Goal: Task Accomplishment & Management: Manage account settings

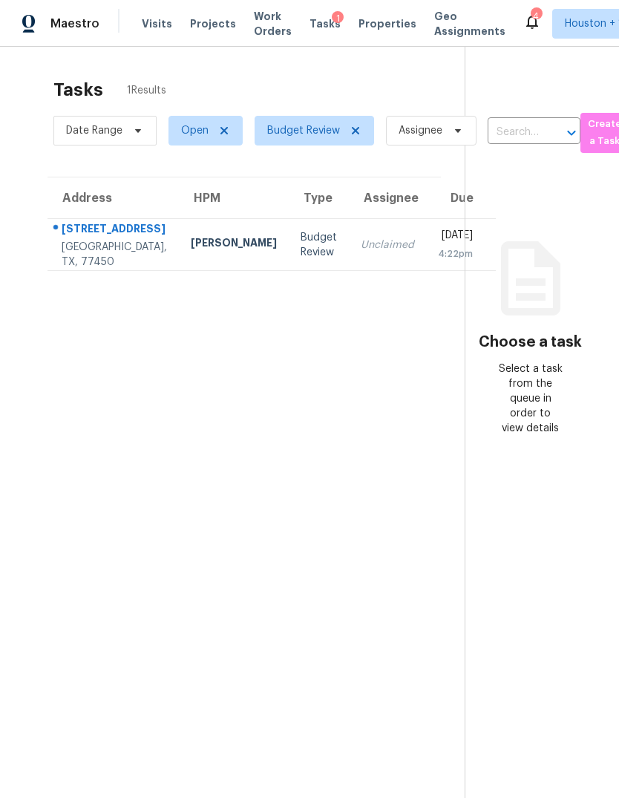
click at [71, 269] on div "Katy, TX, 77450" at bounding box center [114, 255] width 105 height 30
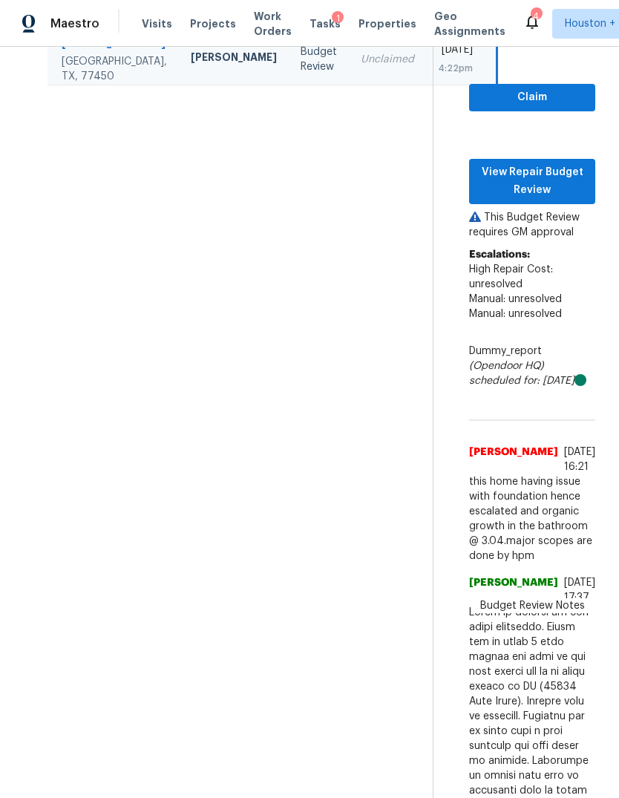
scroll to position [180, 0]
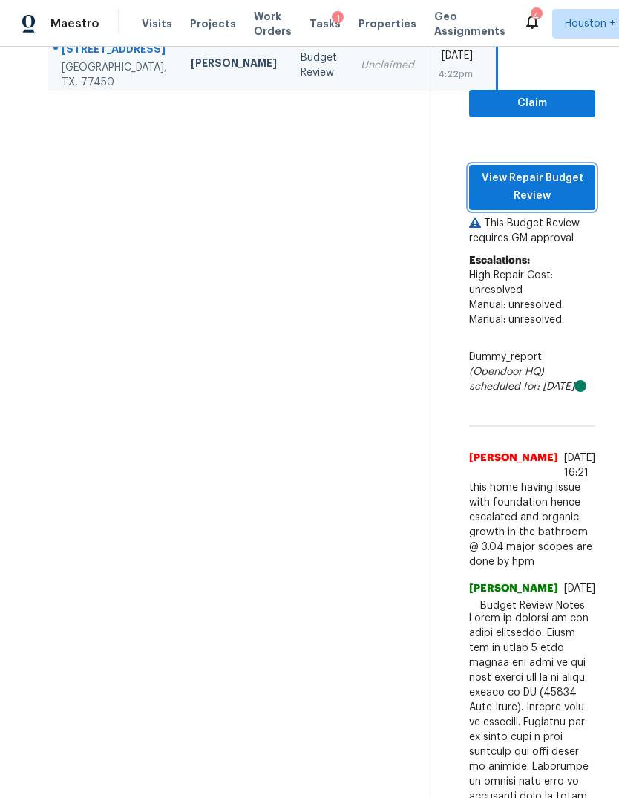
click at [560, 206] on span "View Repair Budget Review" at bounding box center [532, 187] width 102 height 36
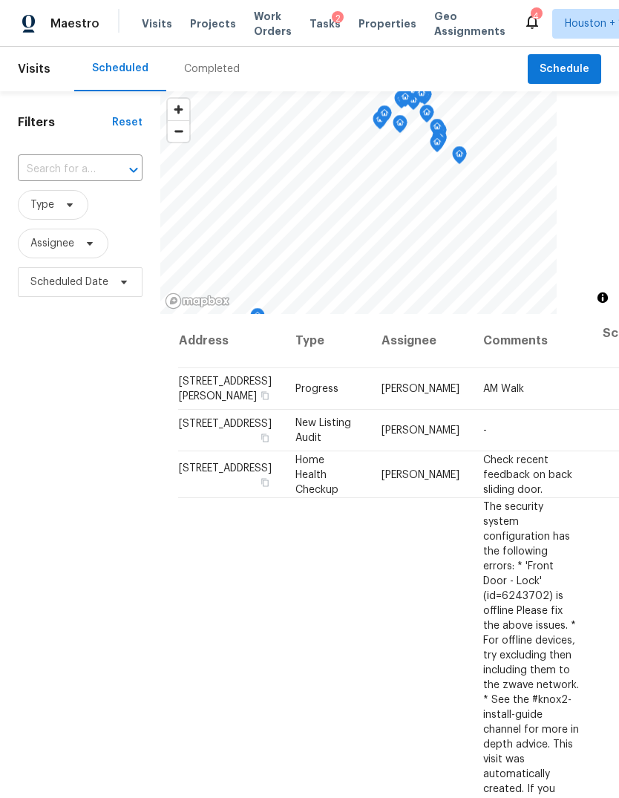
click at [193, 83] on div "Completed" at bounding box center [211, 69] width 91 height 45
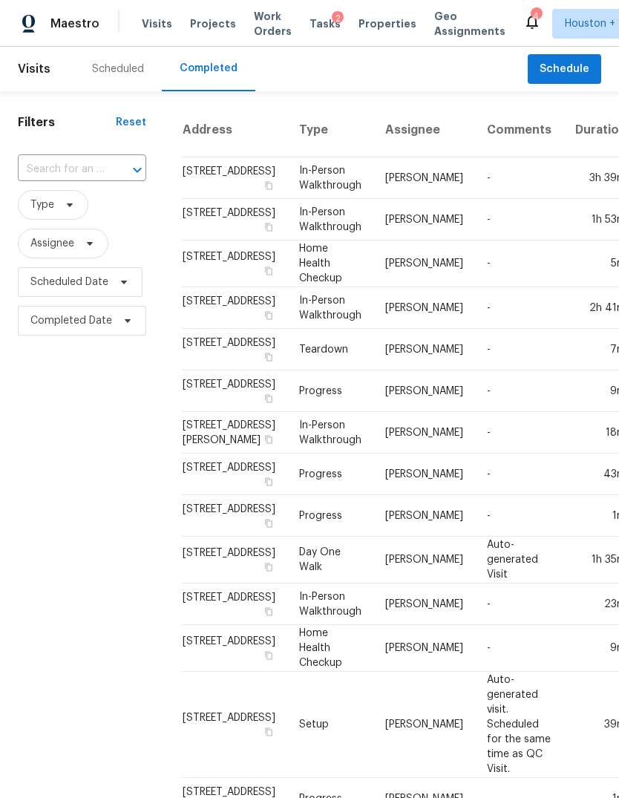
click at [67, 160] on input "text" at bounding box center [61, 169] width 87 height 23
type input "21326"
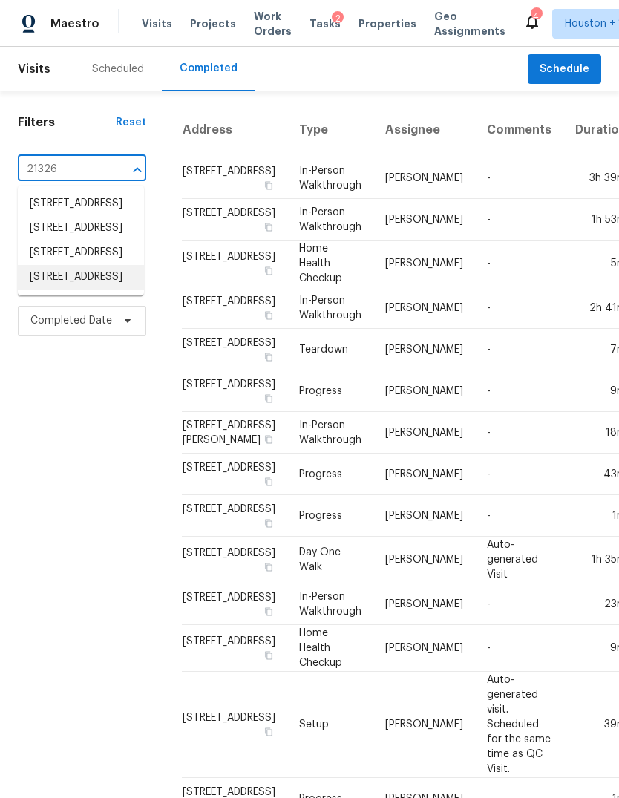
click at [55, 290] on li "21326 Park Mount Dr, Katy, TX 77450" at bounding box center [81, 277] width 126 height 24
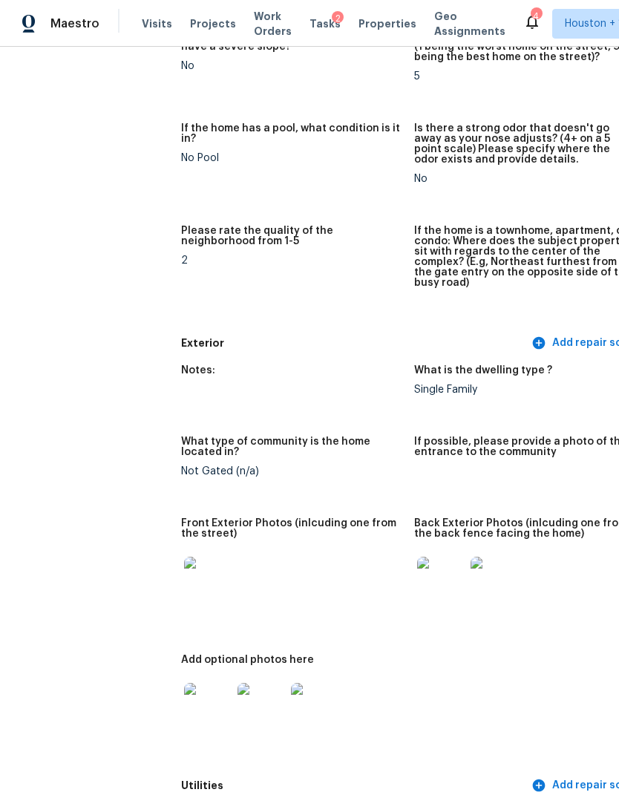
scroll to position [374, 0]
click at [184, 579] on img at bounding box center [208, 581] width 48 height 48
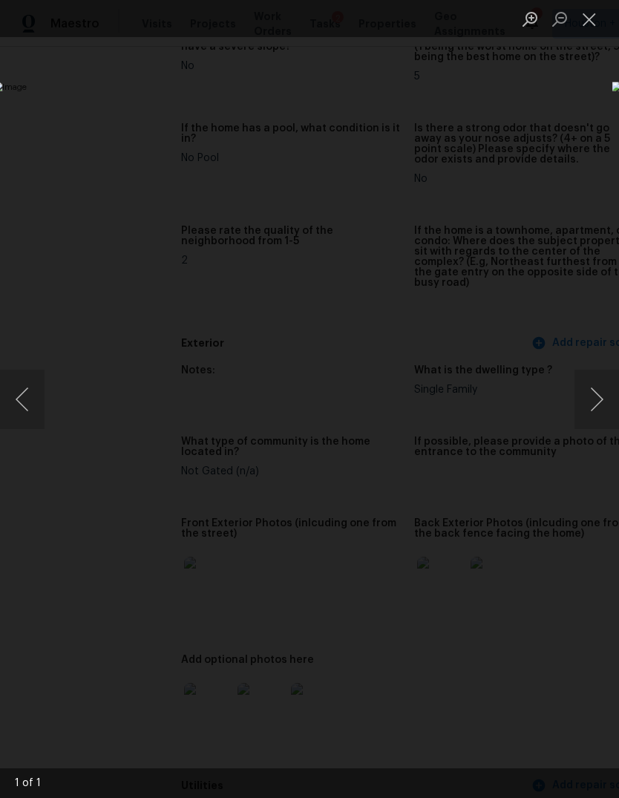
click at [558, 697] on div "Lightbox" at bounding box center [309, 399] width 619 height 798
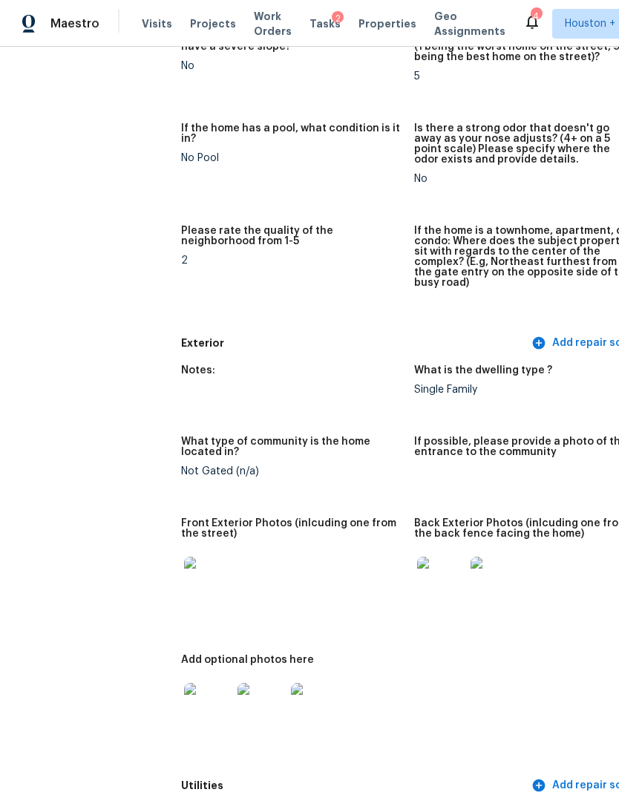
click at [417, 566] on img at bounding box center [441, 581] width 48 height 48
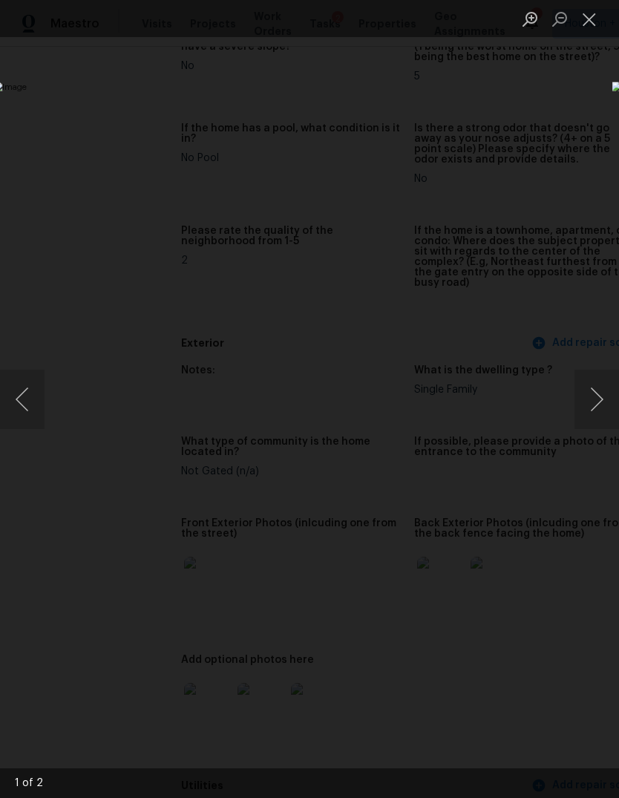
click at [601, 400] on button "Next image" at bounding box center [597, 399] width 45 height 59
click at [138, 638] on div "Lightbox" at bounding box center [309, 399] width 619 height 798
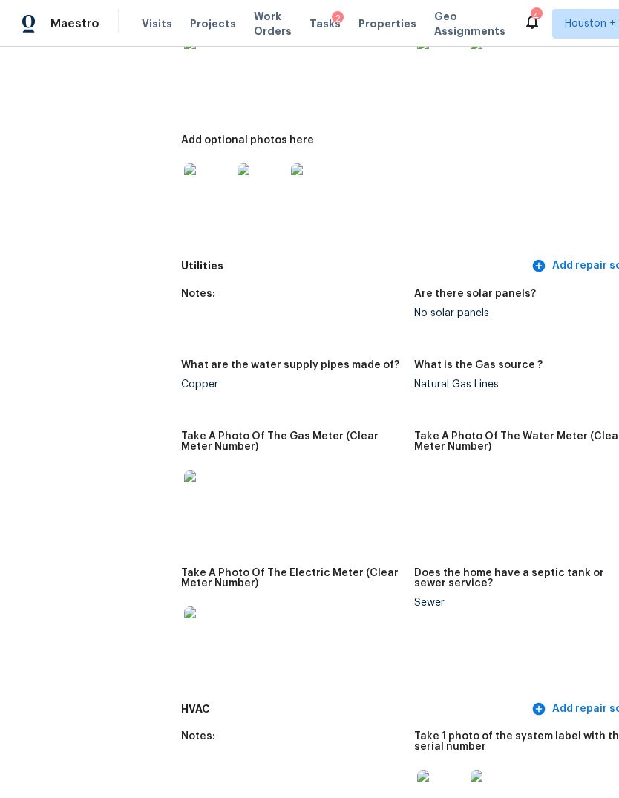
scroll to position [1154, 0]
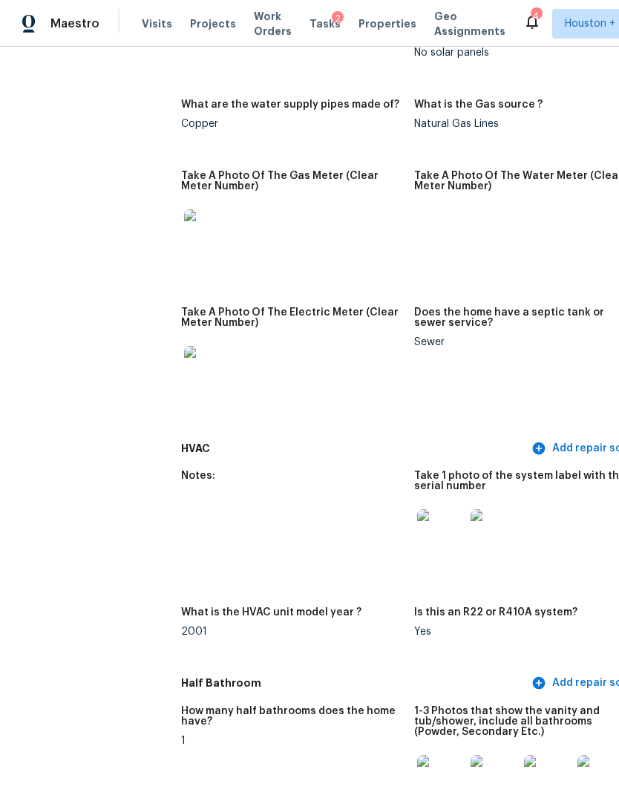
click at [417, 520] on img at bounding box center [441, 533] width 48 height 48
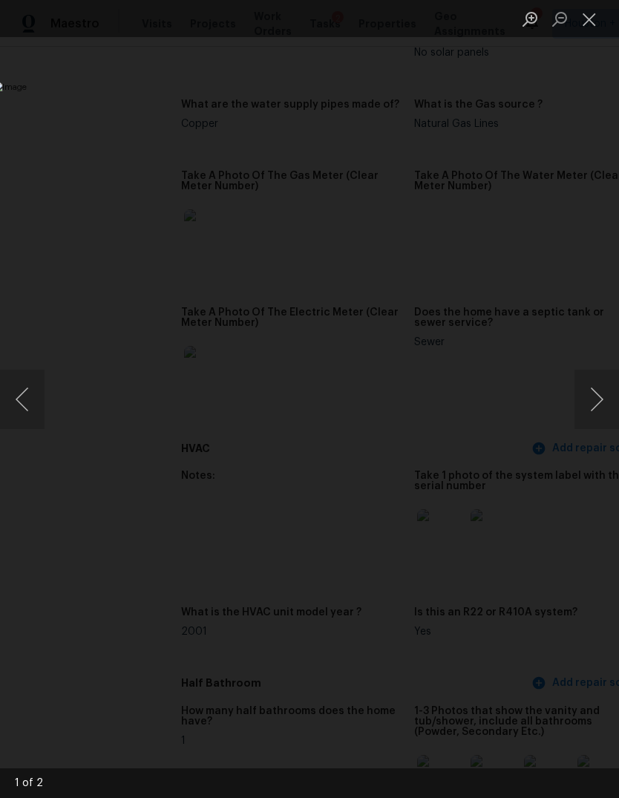
click at [594, 405] on button "Next image" at bounding box center [597, 399] width 45 height 59
click at [142, 670] on div "Lightbox" at bounding box center [309, 399] width 619 height 798
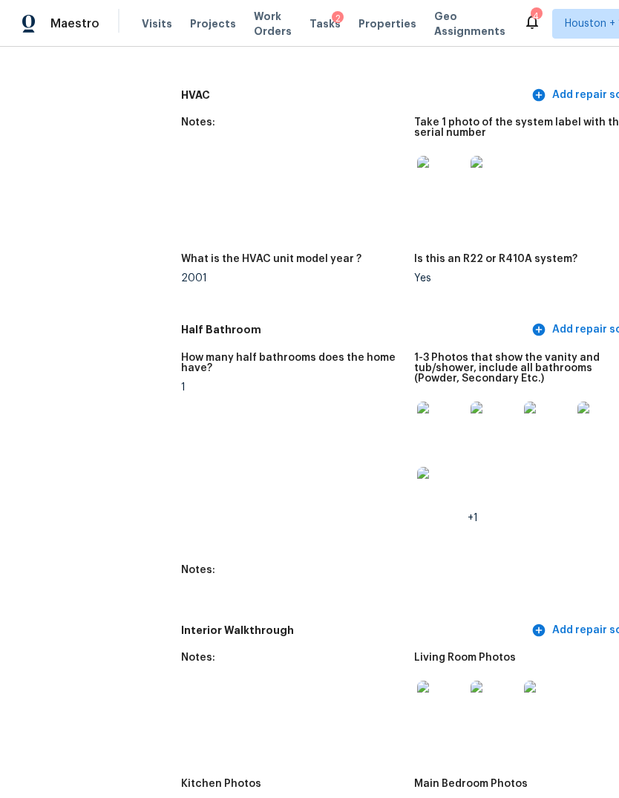
scroll to position [1508, 0]
click at [417, 406] on img at bounding box center [441, 426] width 48 height 48
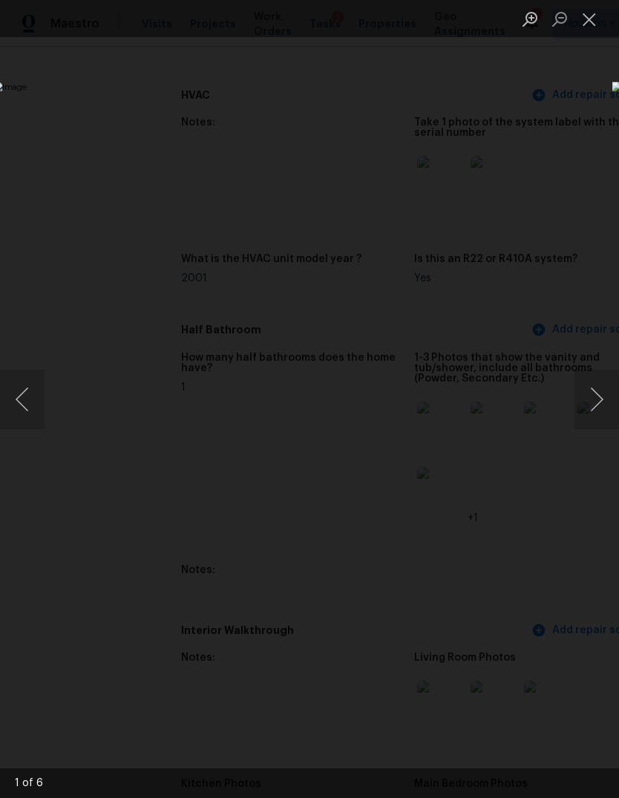
click at [598, 411] on button "Next image" at bounding box center [597, 399] width 45 height 59
click at [595, 400] on button "Next image" at bounding box center [597, 399] width 45 height 59
click at [598, 404] on button "Next image" at bounding box center [597, 399] width 45 height 59
click at [154, 656] on div "Lightbox" at bounding box center [309, 399] width 619 height 798
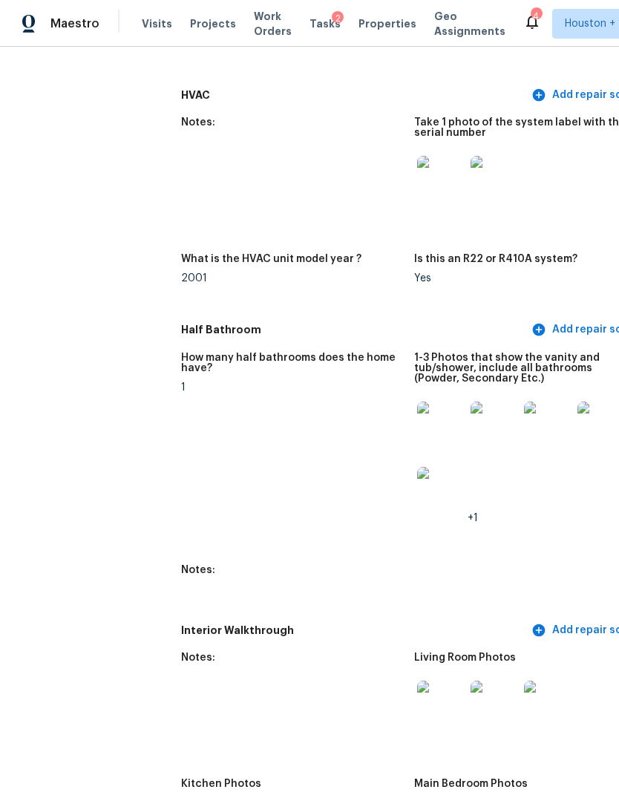
click at [181, 660] on figure "Notes:" at bounding box center [297, 707] width 233 height 108
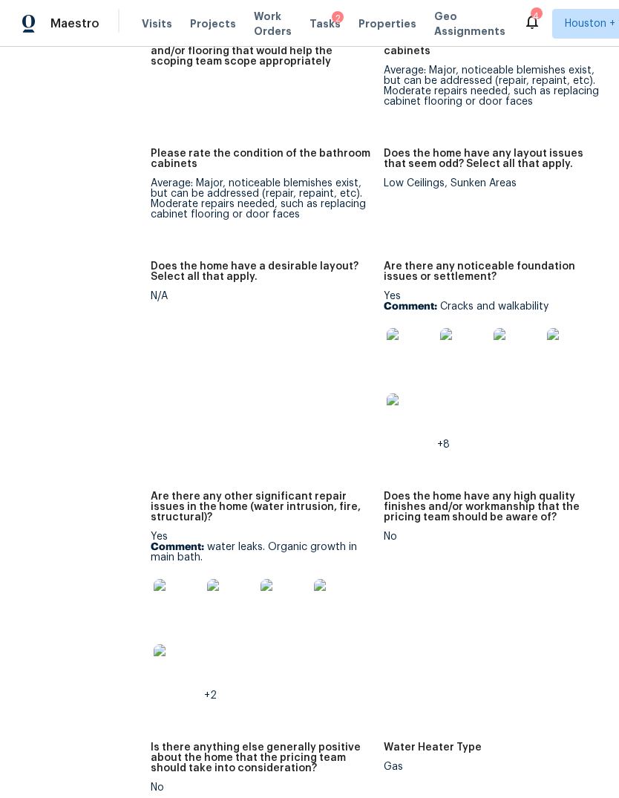
scroll to position [3018, 30]
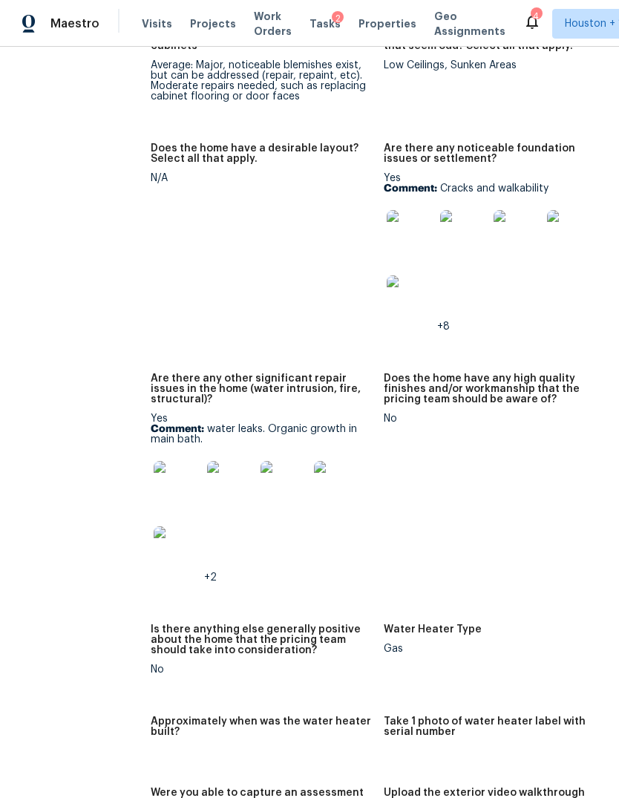
click at [154, 483] on img at bounding box center [178, 485] width 48 height 48
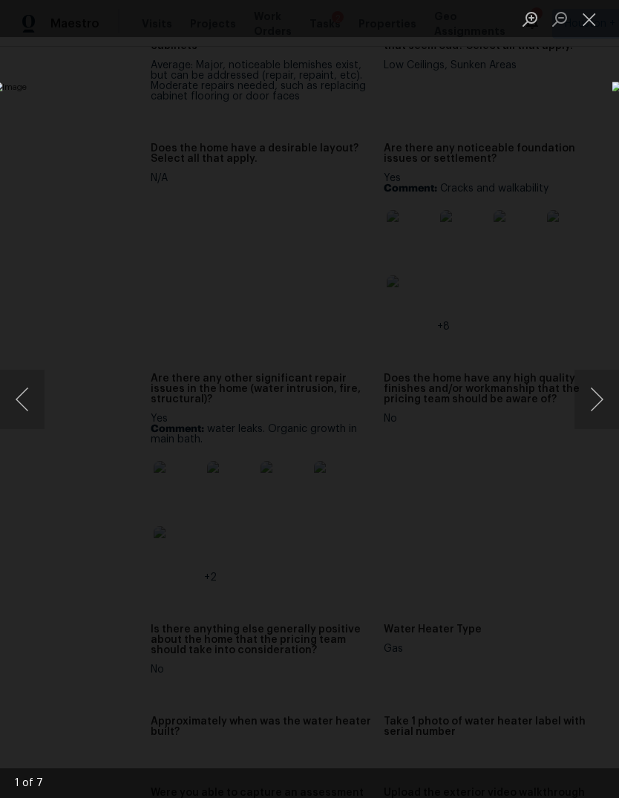
click at [597, 409] on button "Next image" at bounding box center [597, 399] width 45 height 59
click at [599, 404] on button "Next image" at bounding box center [597, 399] width 45 height 59
click at [594, 413] on button "Next image" at bounding box center [597, 399] width 45 height 59
click at [598, 410] on button "Next image" at bounding box center [597, 399] width 45 height 59
click at [595, 411] on button "Next image" at bounding box center [597, 399] width 45 height 59
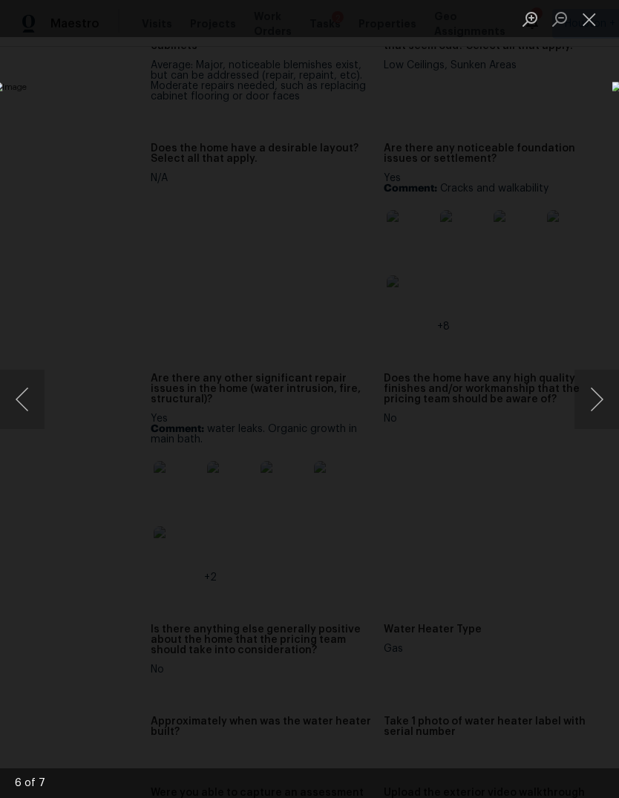
click at [598, 405] on button "Next image" at bounding box center [597, 399] width 45 height 59
click at [598, 403] on button "Next image" at bounding box center [597, 399] width 45 height 59
click at [31, 409] on button "Previous image" at bounding box center [22, 399] width 45 height 59
click at [598, 410] on button "Next image" at bounding box center [597, 399] width 45 height 59
click at [599, 406] on button "Next image" at bounding box center [597, 399] width 45 height 59
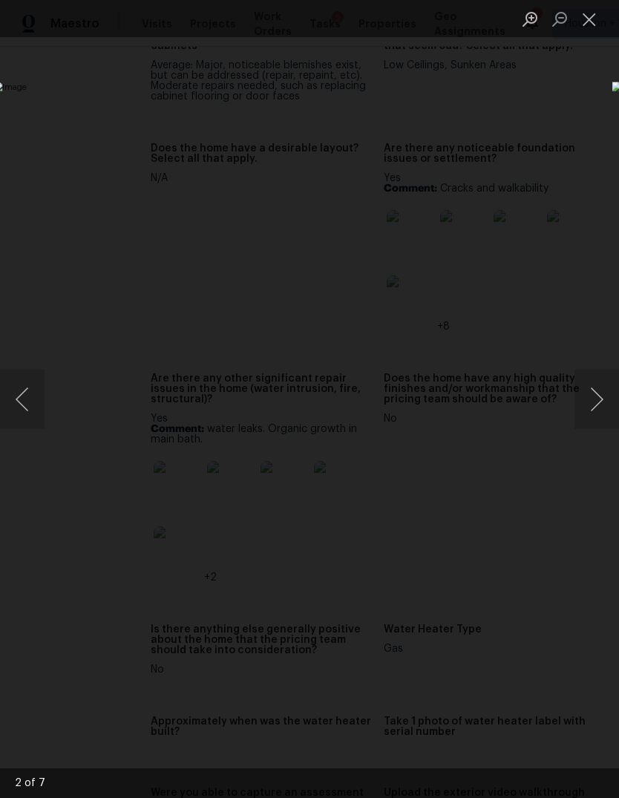
click at [555, 649] on div "Lightbox" at bounding box center [309, 399] width 619 height 798
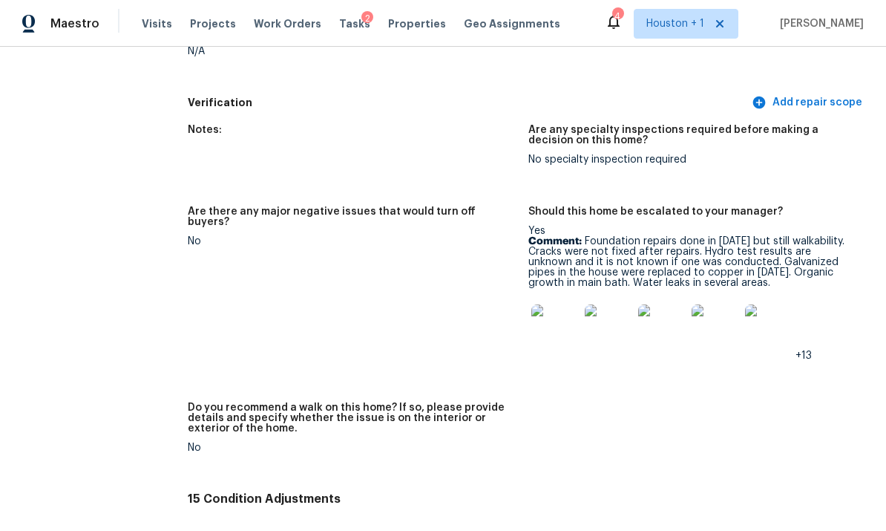
scroll to position [3600, 0]
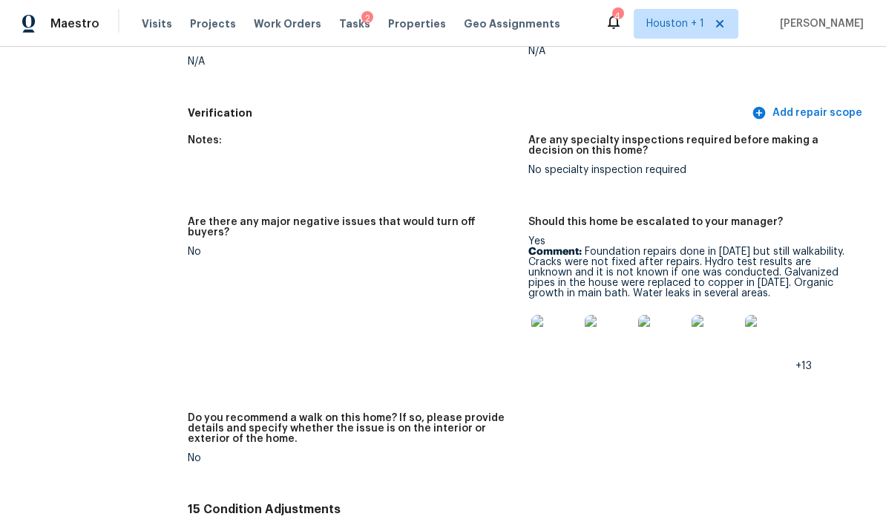
click at [570, 340] on img at bounding box center [556, 339] width 48 height 48
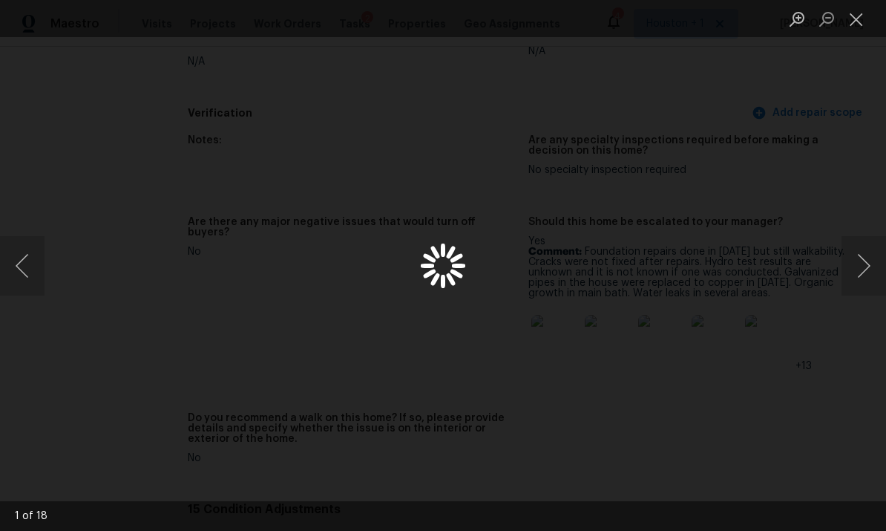
click at [618, 273] on button "Next image" at bounding box center [864, 265] width 45 height 59
click at [618, 261] on button "Next image" at bounding box center [864, 265] width 45 height 59
click at [618, 273] on button "Next image" at bounding box center [864, 265] width 45 height 59
click at [618, 248] on button "Next image" at bounding box center [864, 265] width 45 height 59
click at [618, 19] on button "Close lightbox" at bounding box center [857, 19] width 30 height 26
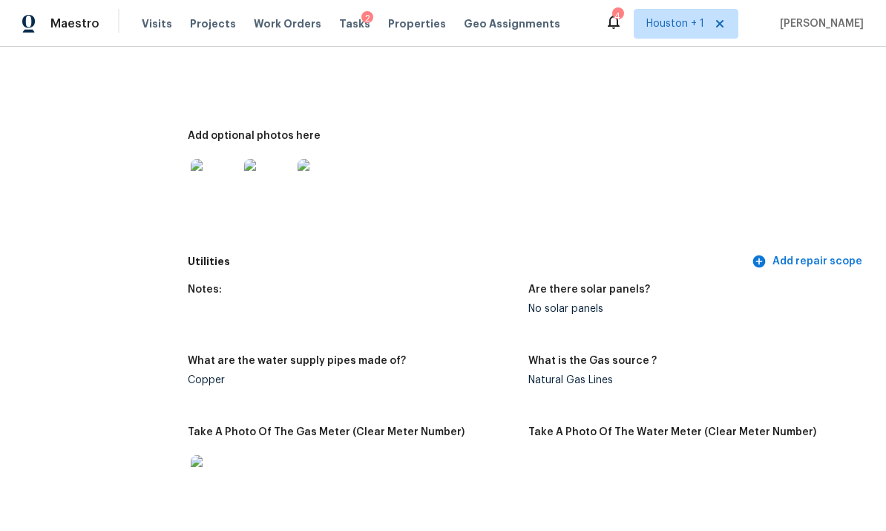
scroll to position [600, 0]
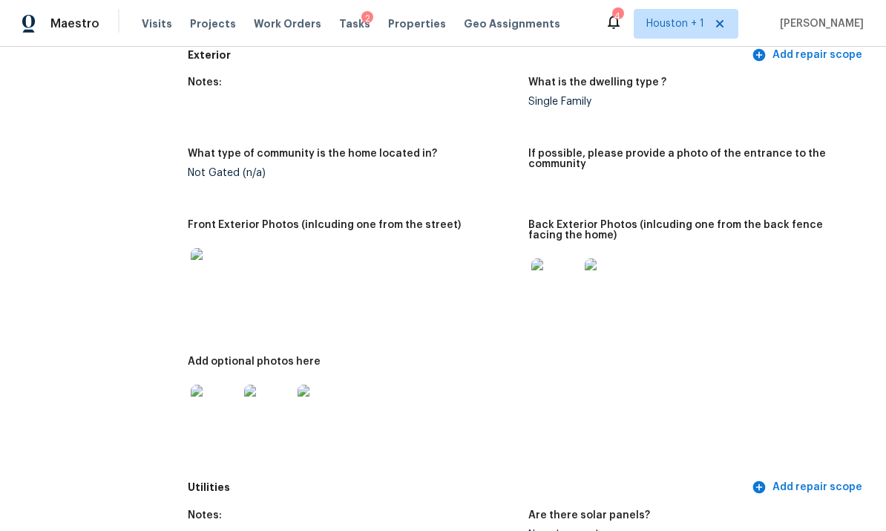
click at [214, 408] on img at bounding box center [215, 409] width 48 height 48
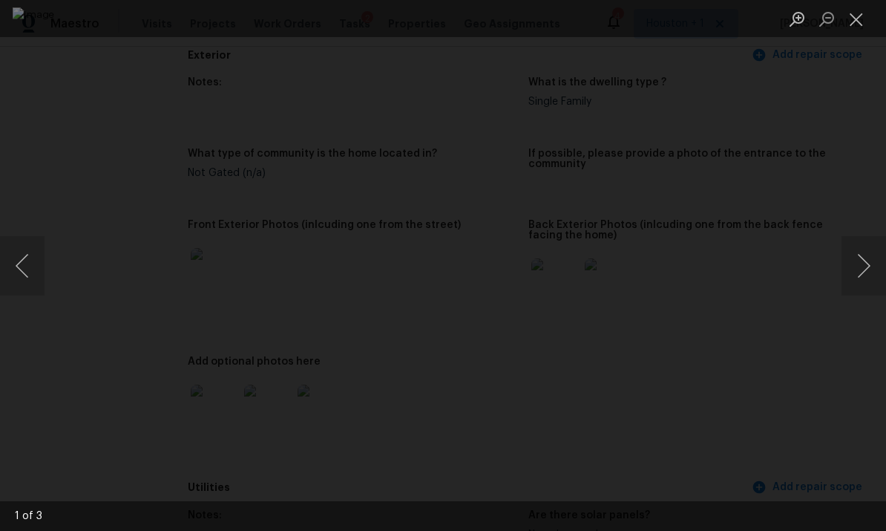
click at [618, 230] on div "Lightbox" at bounding box center [443, 265] width 886 height 531
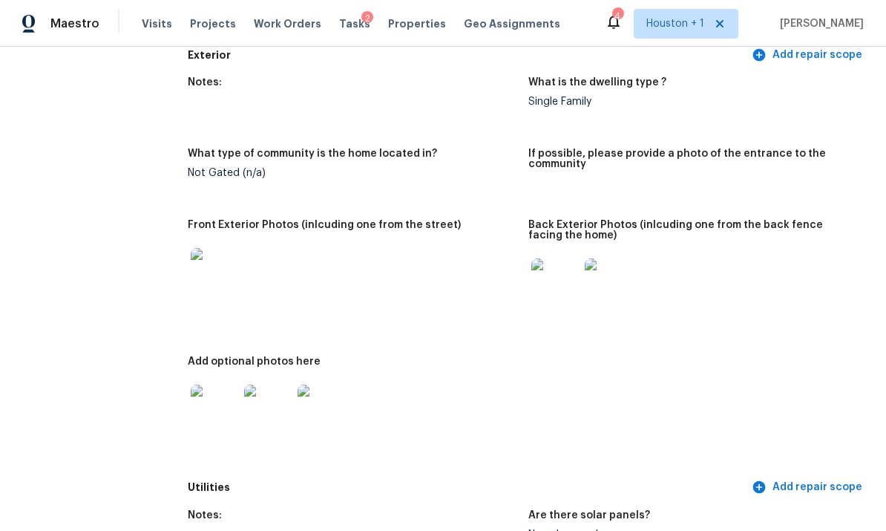
click at [618, 232] on h5 "Back Exterior Photos (inlcuding one from the back fence facing the home)" at bounding box center [693, 230] width 328 height 21
click at [278, 405] on img at bounding box center [268, 409] width 48 height 48
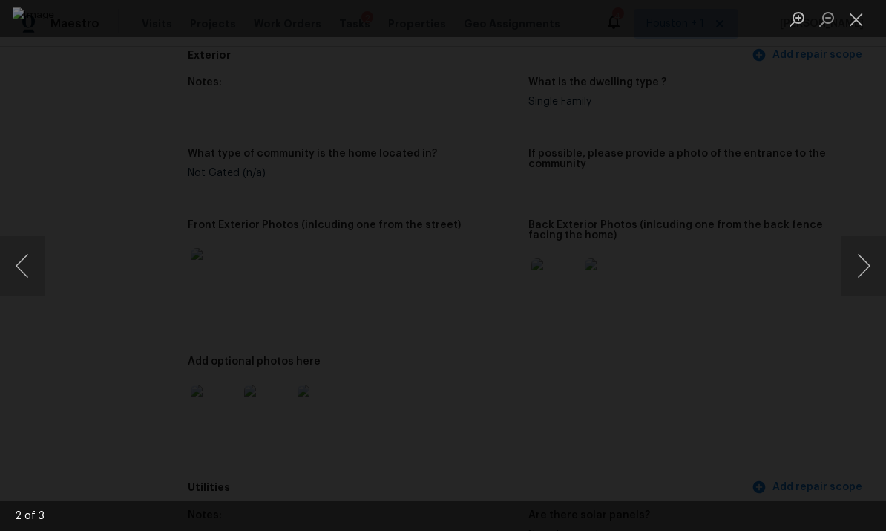
click at [618, 269] on button "Next image" at bounding box center [864, 265] width 45 height 59
click at [618, 169] on div "Lightbox" at bounding box center [443, 265] width 886 height 531
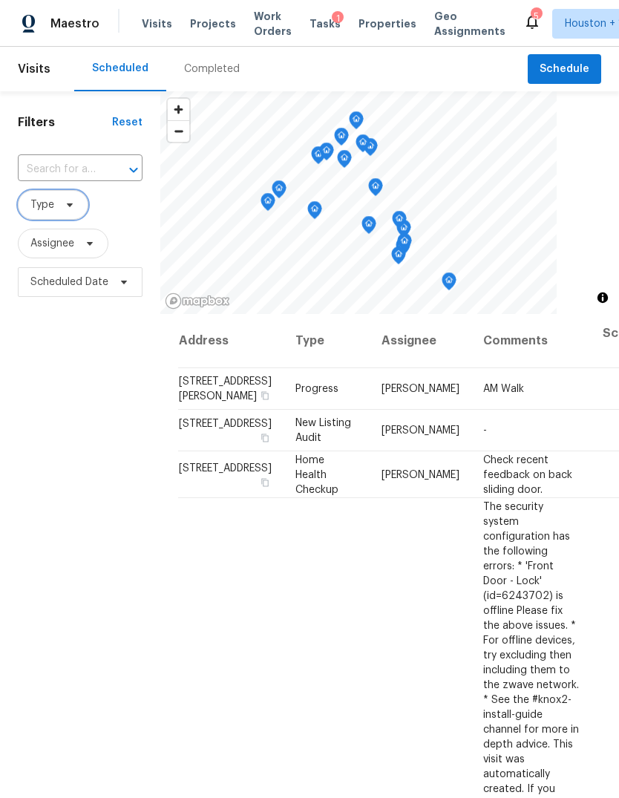
click at [46, 218] on span "Type" at bounding box center [53, 205] width 71 height 30
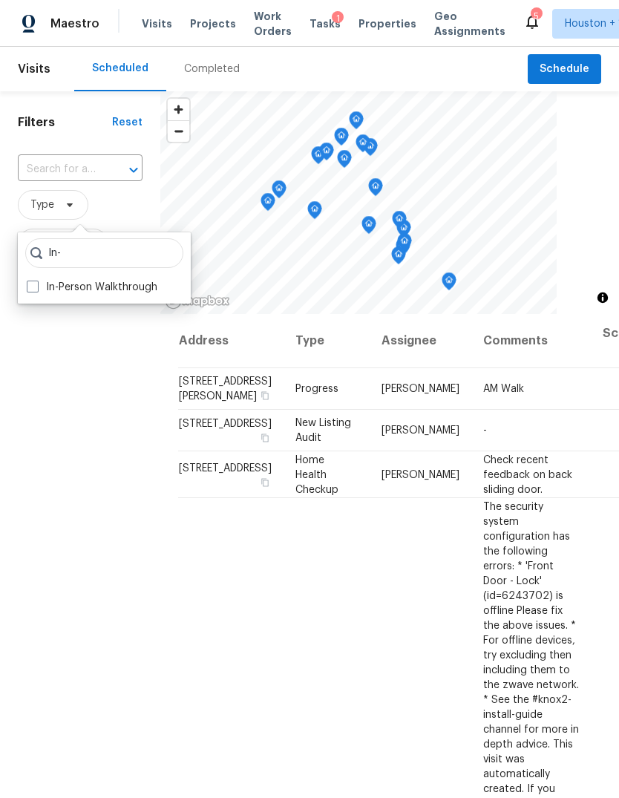
type input "In-"
click at [54, 293] on label "In-Person Walkthrough" at bounding box center [92, 287] width 131 height 15
click at [36, 290] on input "In-Person Walkthrough" at bounding box center [32, 285] width 10 height 10
checkbox input "true"
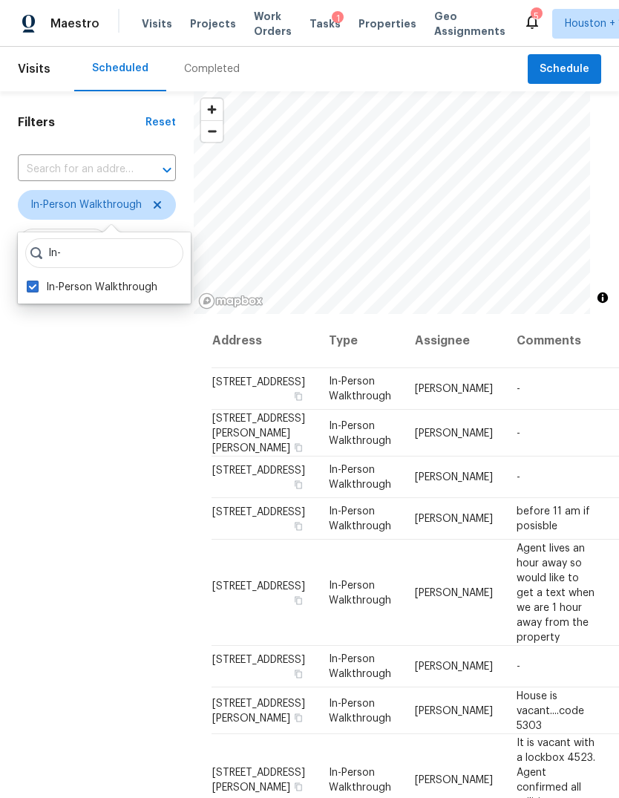
click at [73, 477] on div "Filters Reset ​ In-Person Walkthrough Assignee Scheduled Date" at bounding box center [97, 521] width 194 height 861
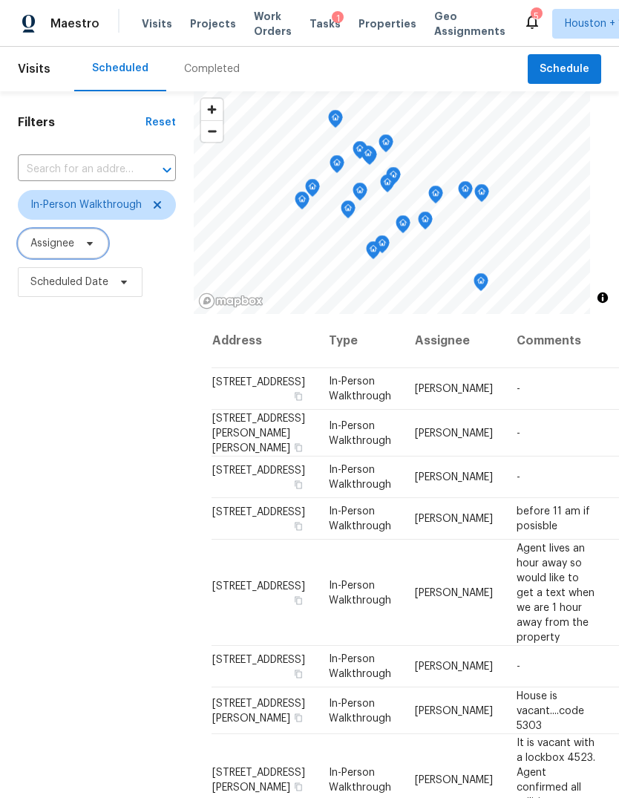
click at [55, 249] on span "Assignee" at bounding box center [52, 243] width 44 height 15
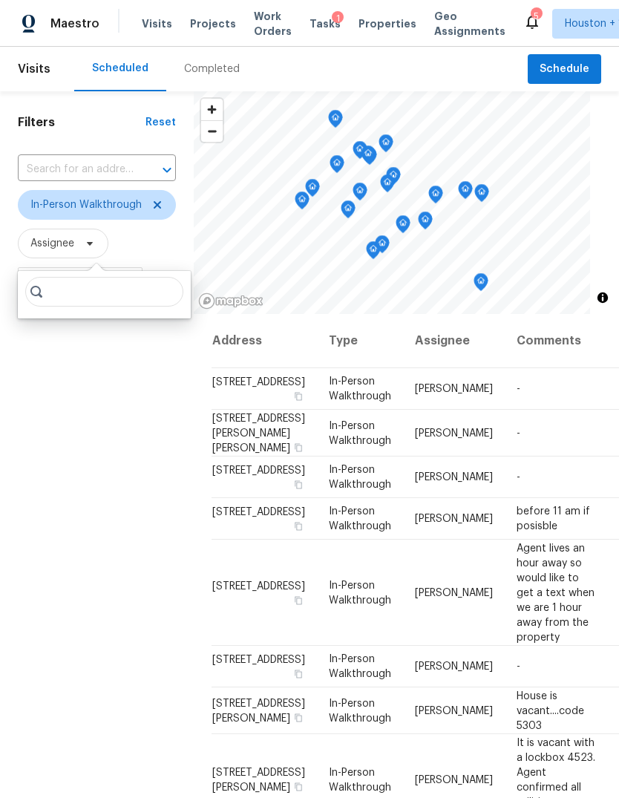
click at [68, 475] on div "Filters Reset ​ In-Person Walkthrough Assignee Scheduled Date" at bounding box center [97, 521] width 194 height 861
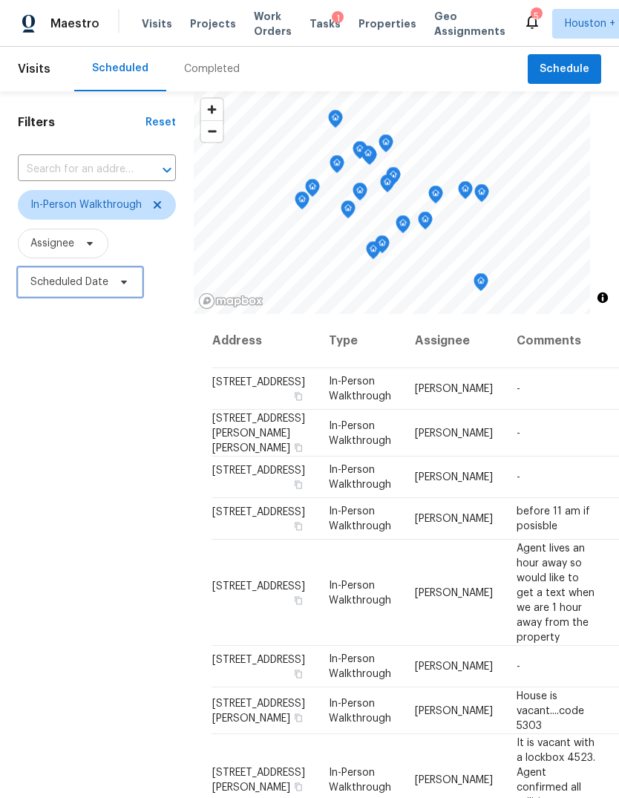
click at [56, 290] on span "Scheduled Date" at bounding box center [69, 282] width 78 height 15
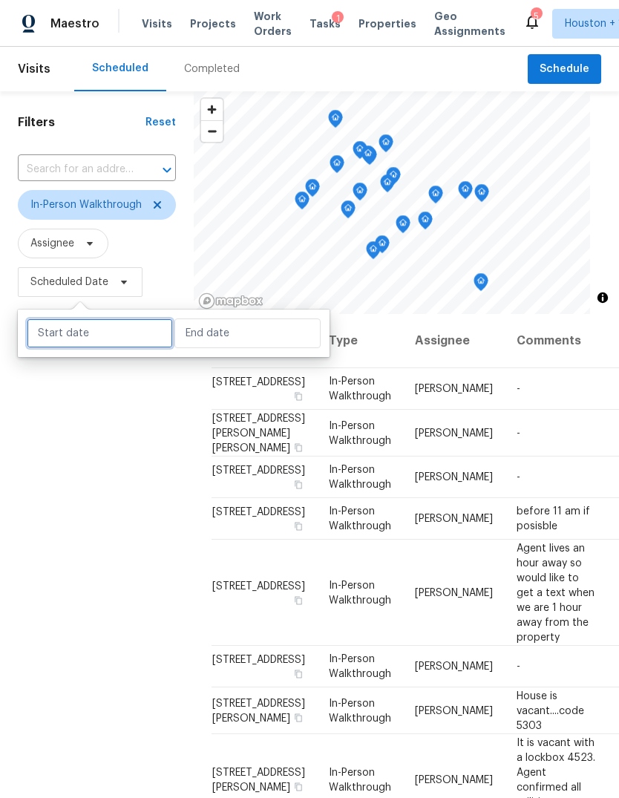
click at [53, 339] on input "text" at bounding box center [100, 333] width 146 height 30
select select "7"
select select "2025"
select select "8"
select select "2025"
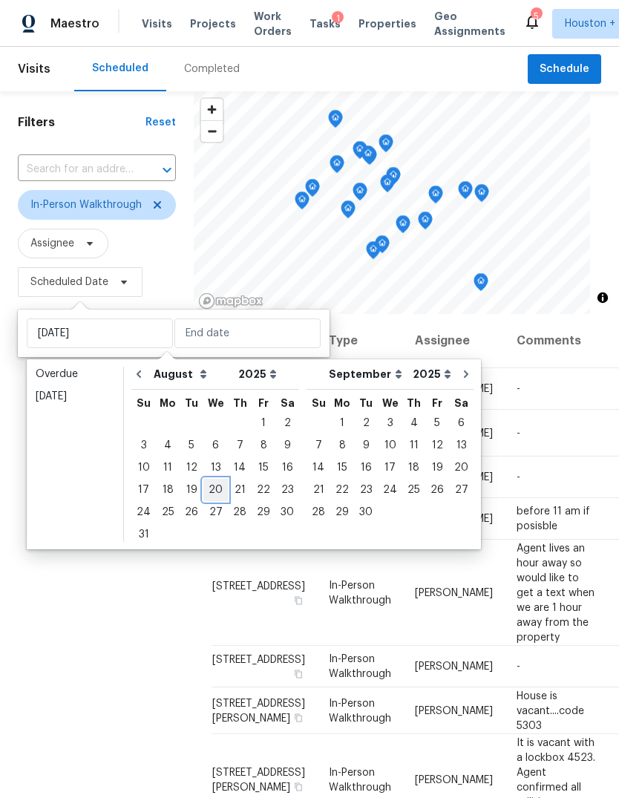
click at [210, 489] on div "20" at bounding box center [215, 490] width 24 height 21
type input "[DATE]"
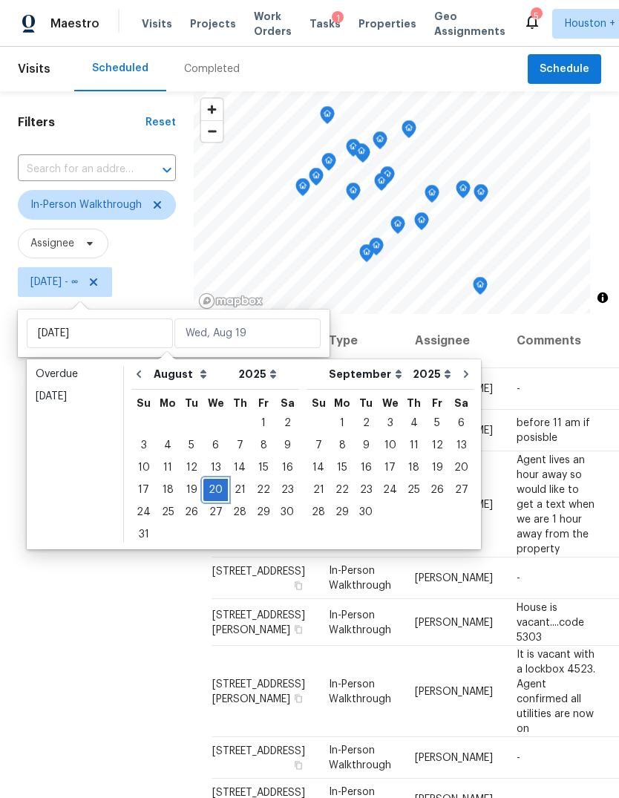
click at [220, 495] on div "20" at bounding box center [215, 490] width 24 height 21
type input "[DATE]"
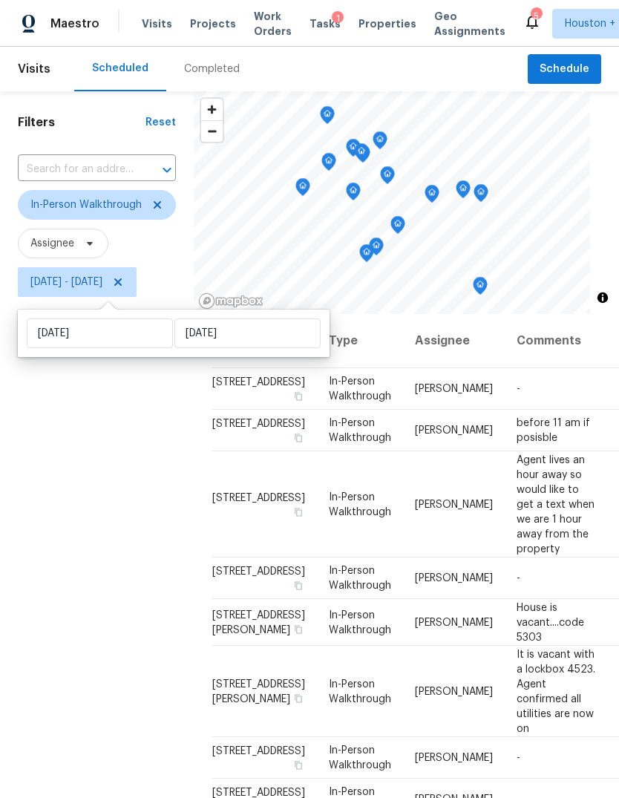
click at [111, 541] on div "Filters Reset ​ In-Person Walkthrough Assignee [DATE] - [DATE]" at bounding box center [97, 521] width 194 height 861
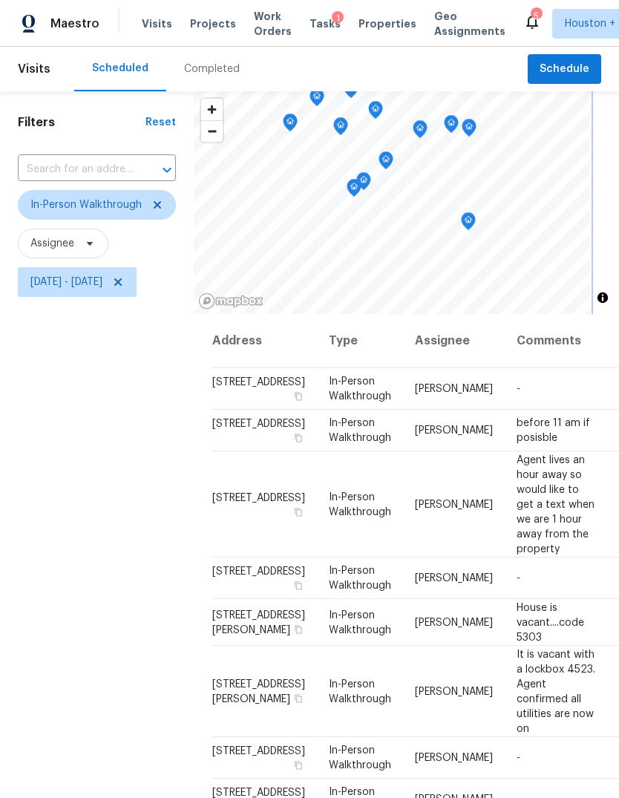
click at [475, 226] on icon "Map marker" at bounding box center [468, 221] width 13 height 17
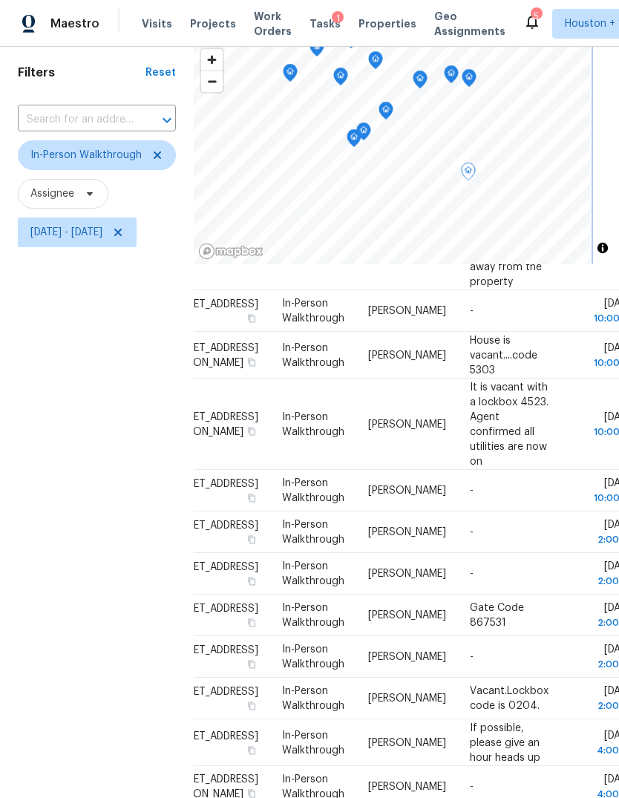
scroll to position [1, 0]
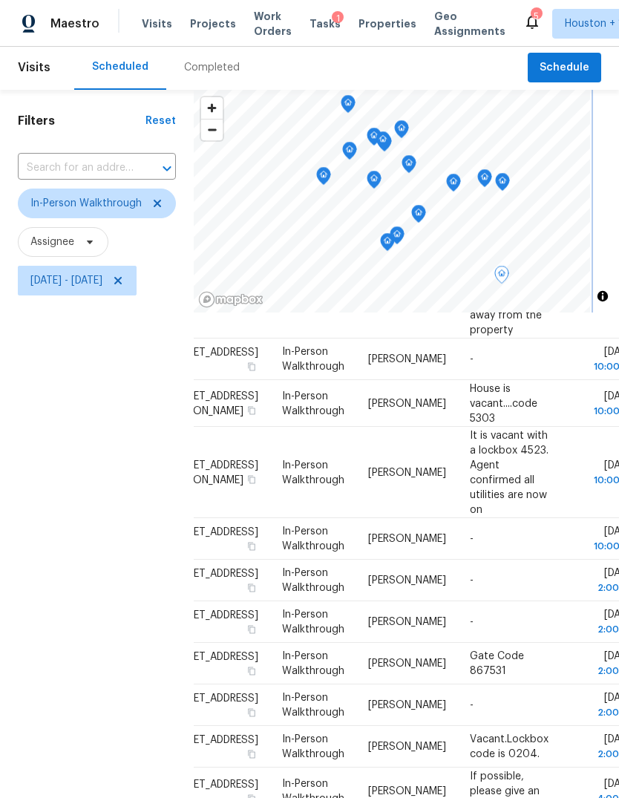
click at [461, 174] on icon "Map marker" at bounding box center [453, 183] width 15 height 19
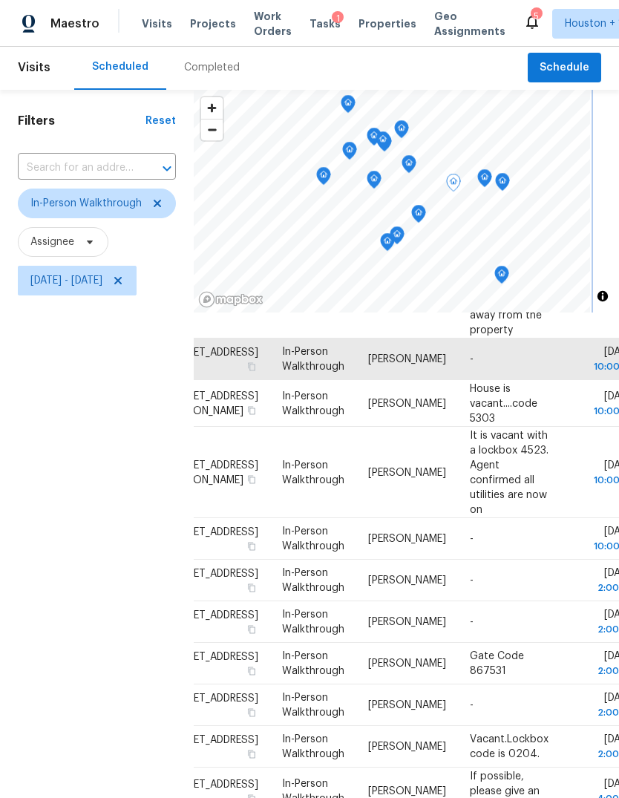
click at [425, 206] on icon "Map marker" at bounding box center [418, 214] width 13 height 17
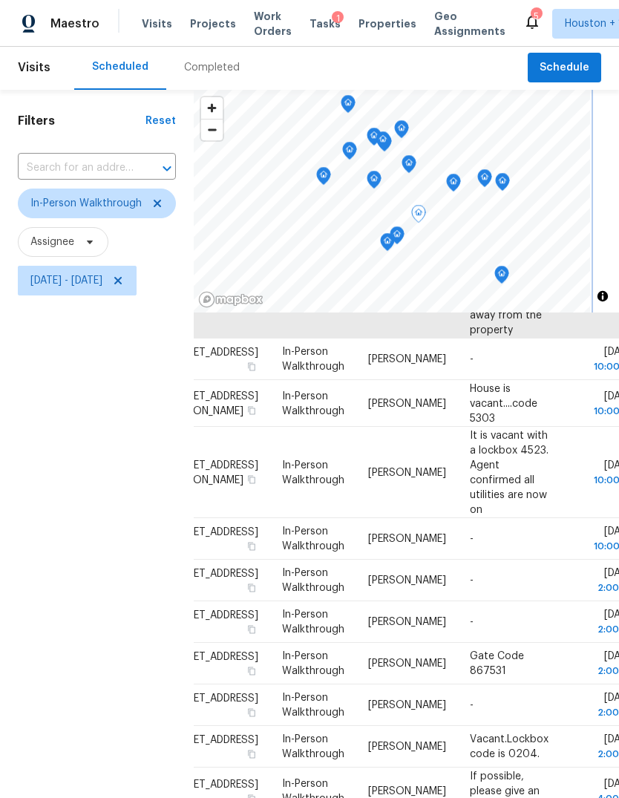
click at [509, 174] on icon "Map marker" at bounding box center [502, 182] width 13 height 17
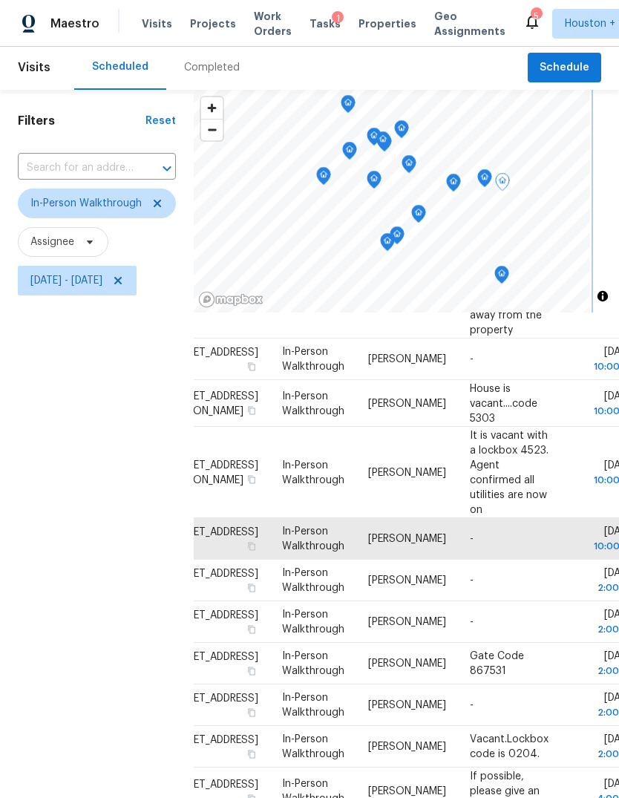
scroll to position [327, 47]
click at [0, 0] on icon at bounding box center [0, 0] width 0 height 0
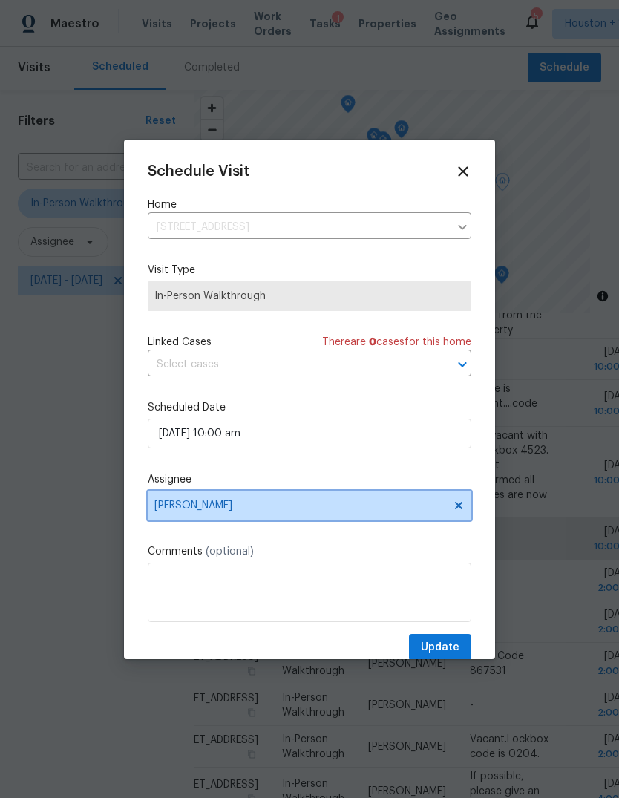
click at [370, 512] on span "[PERSON_NAME]" at bounding box center [299, 506] width 291 height 12
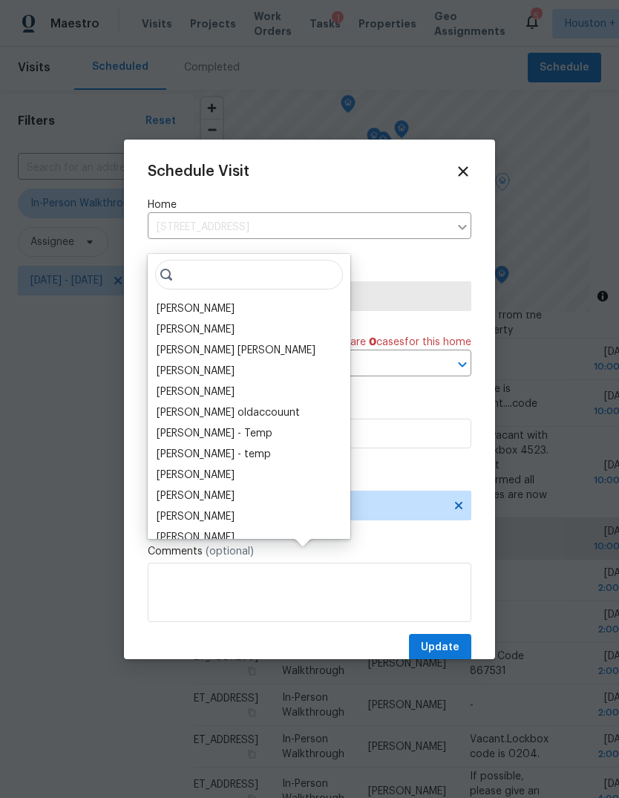
click at [192, 301] on div "[PERSON_NAME]" at bounding box center [196, 308] width 78 height 15
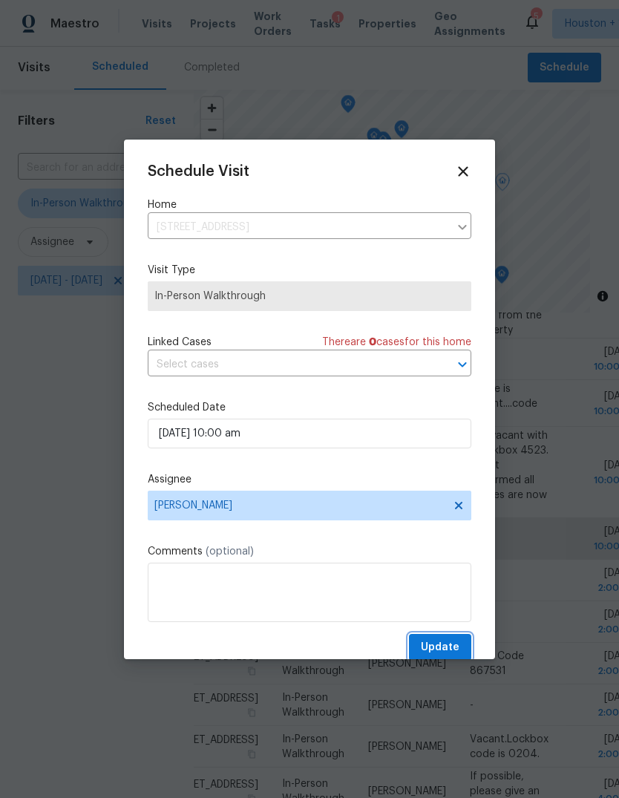
click at [444, 645] on span "Update" at bounding box center [440, 647] width 39 height 19
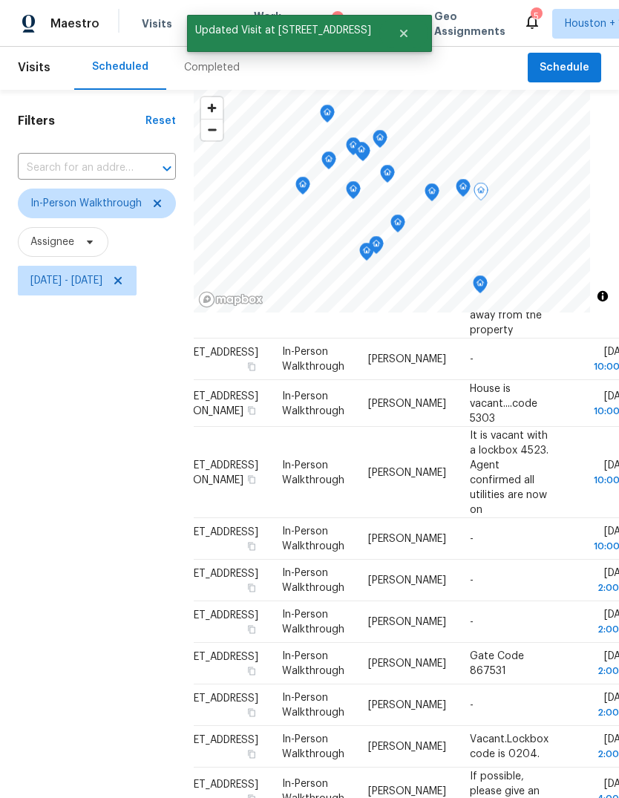
click at [470, 180] on icon "Map marker" at bounding box center [463, 188] width 13 height 17
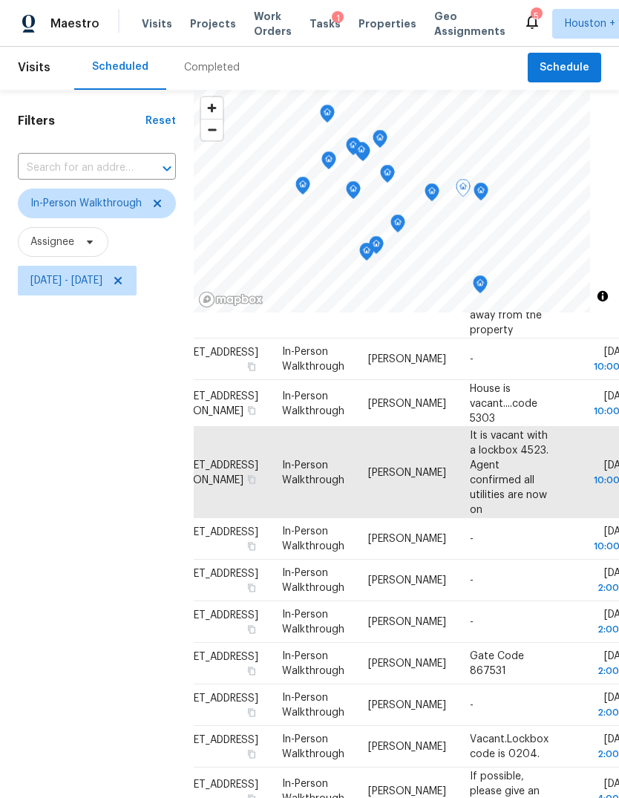
scroll to position [219, 47]
click at [0, 0] on icon at bounding box center [0, 0] width 0 height 0
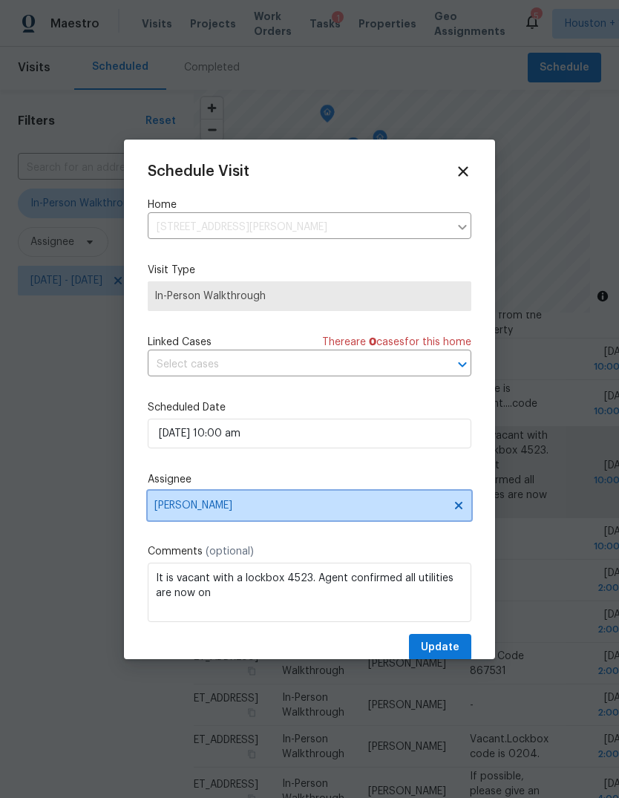
click at [192, 520] on span "[PERSON_NAME]" at bounding box center [310, 506] width 324 height 30
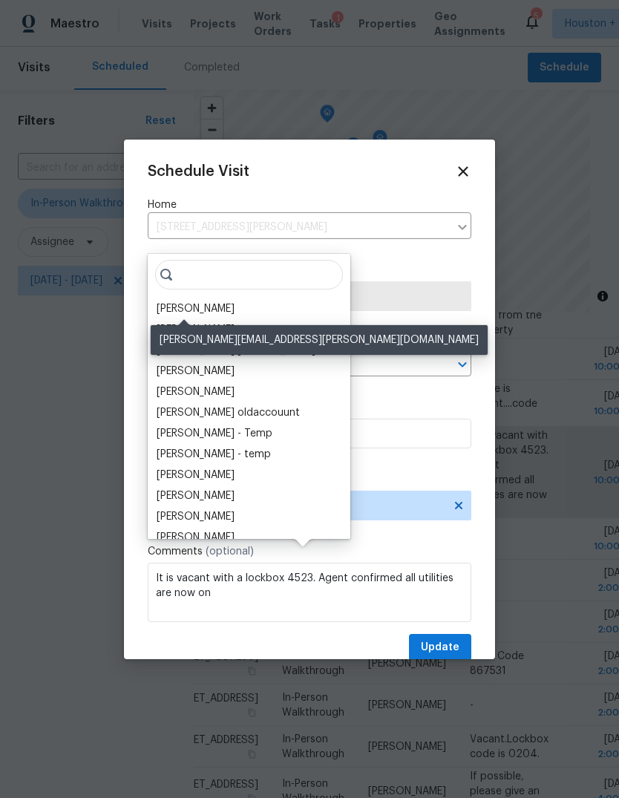
click at [184, 301] on div "[PERSON_NAME]" at bounding box center [196, 308] width 78 height 15
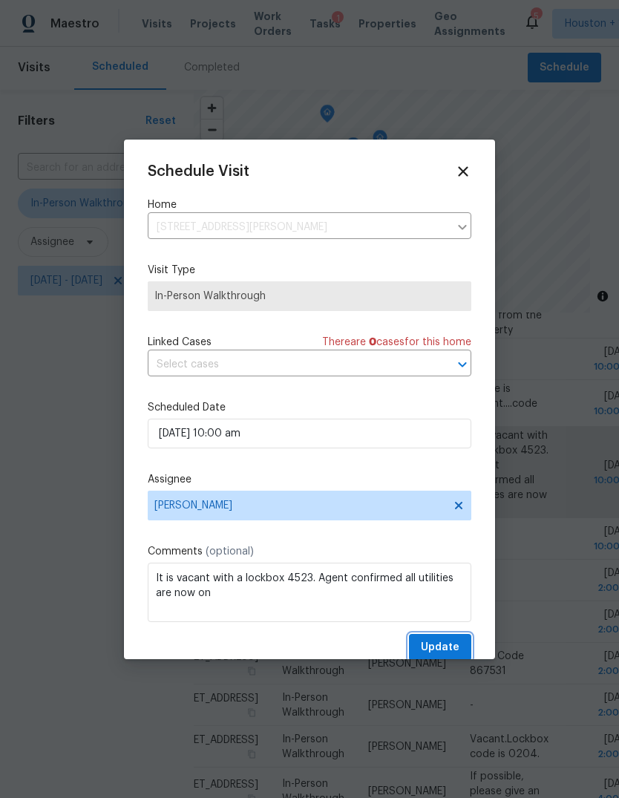
click at [448, 638] on button "Update" at bounding box center [440, 647] width 62 height 27
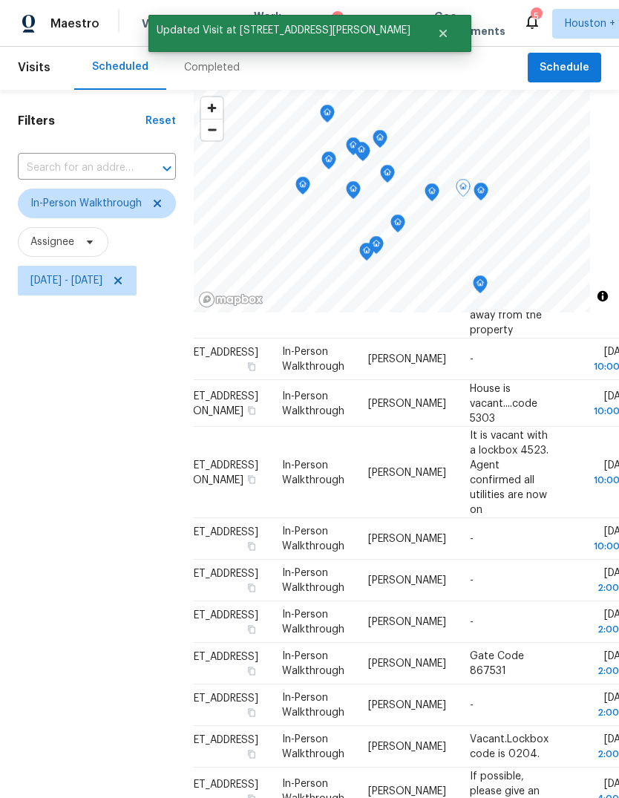
click at [439, 184] on icon "Map marker" at bounding box center [431, 192] width 13 height 17
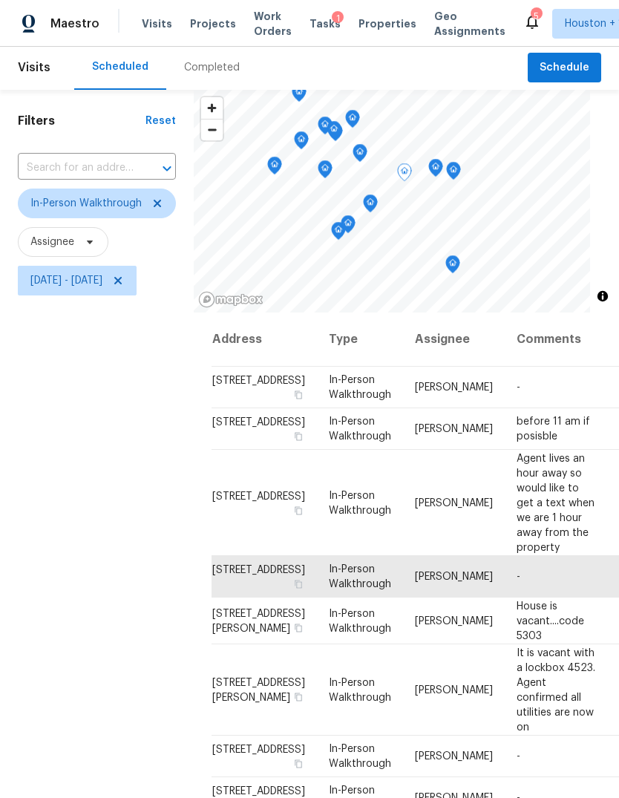
scroll to position [0, 0]
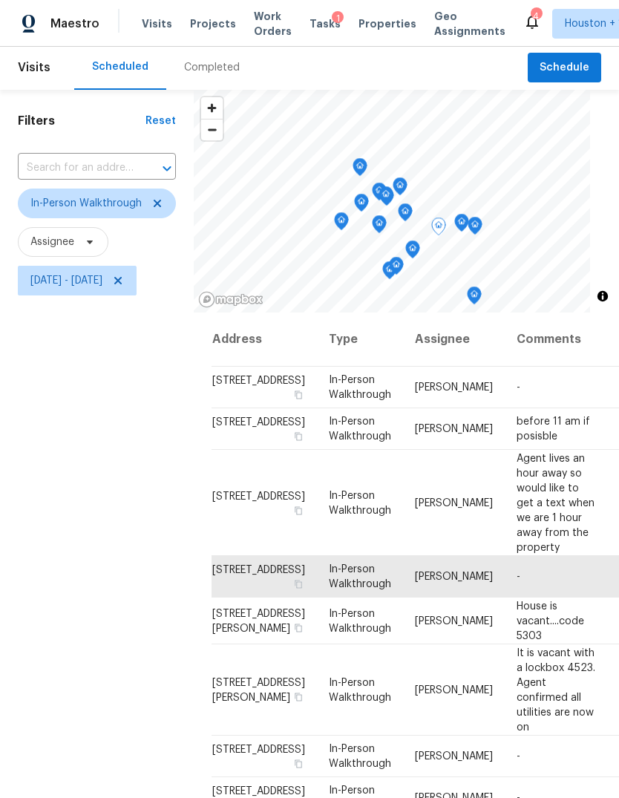
click at [468, 215] on icon "Map marker" at bounding box center [461, 223] width 13 height 17
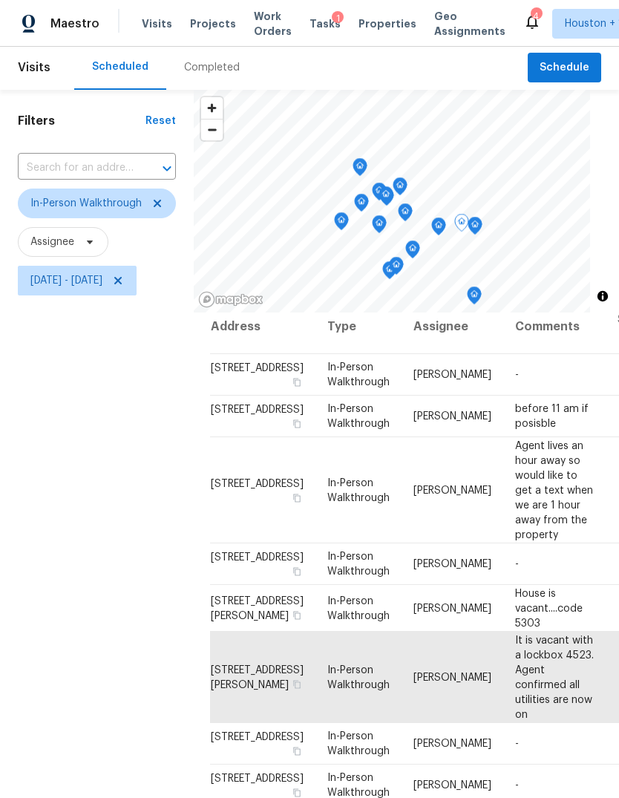
scroll to position [13, 2]
click at [482, 218] on icon "Map marker" at bounding box center [474, 226] width 13 height 17
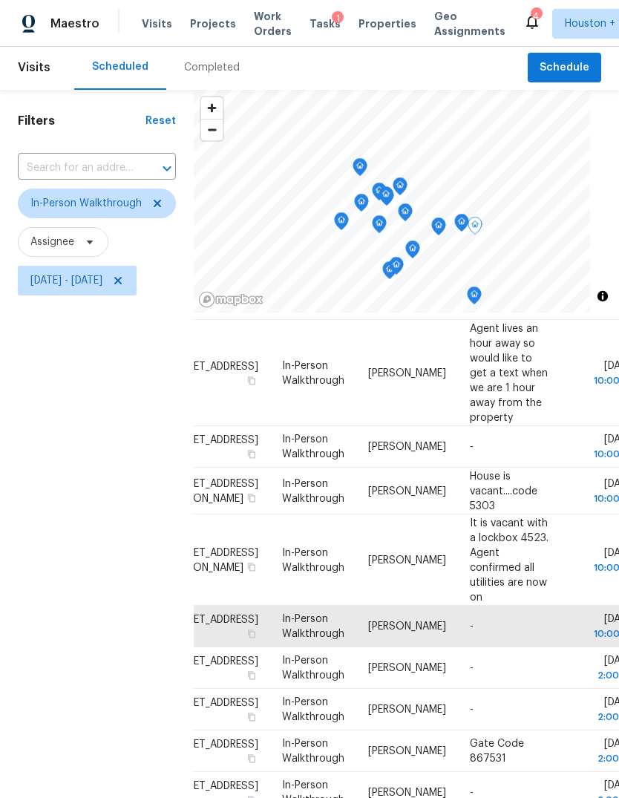
scroll to position [131, 47]
click at [464, 220] on icon "Map marker" at bounding box center [462, 222] width 4 height 4
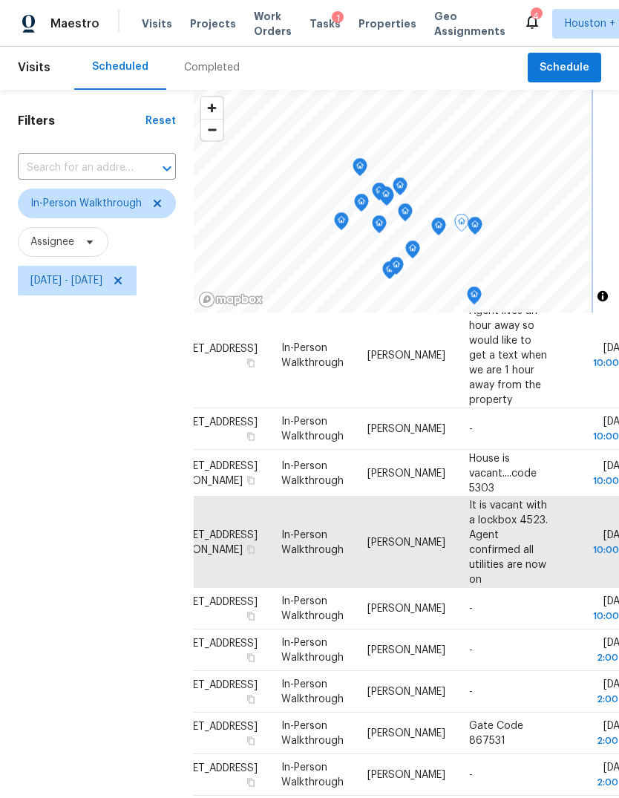
scroll to position [148, 47]
click at [445, 218] on icon "Map marker" at bounding box center [438, 226] width 13 height 17
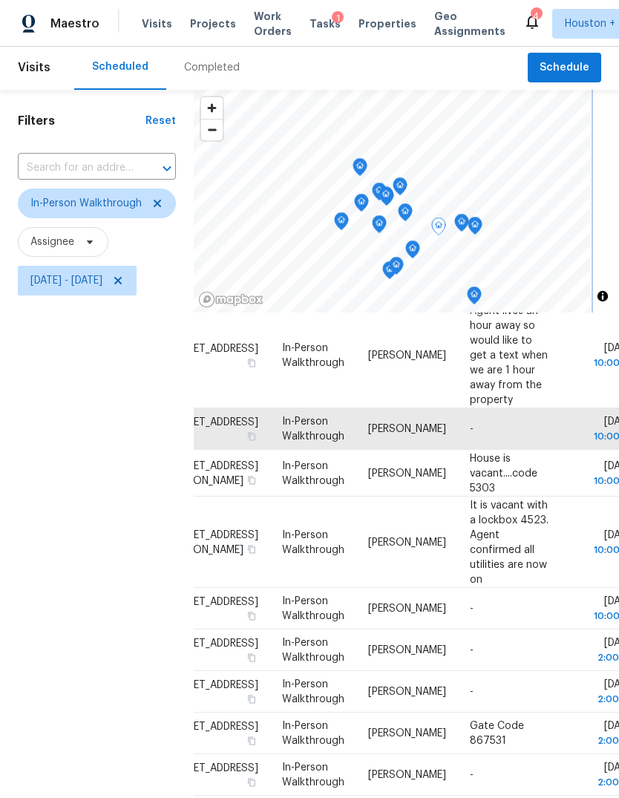
click at [481, 287] on icon "Map marker" at bounding box center [474, 295] width 13 height 17
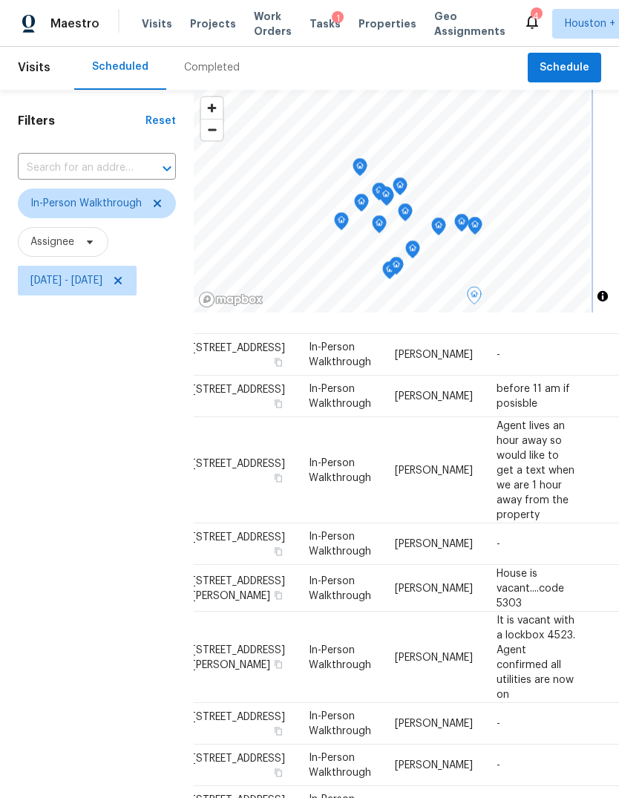
scroll to position [0, 0]
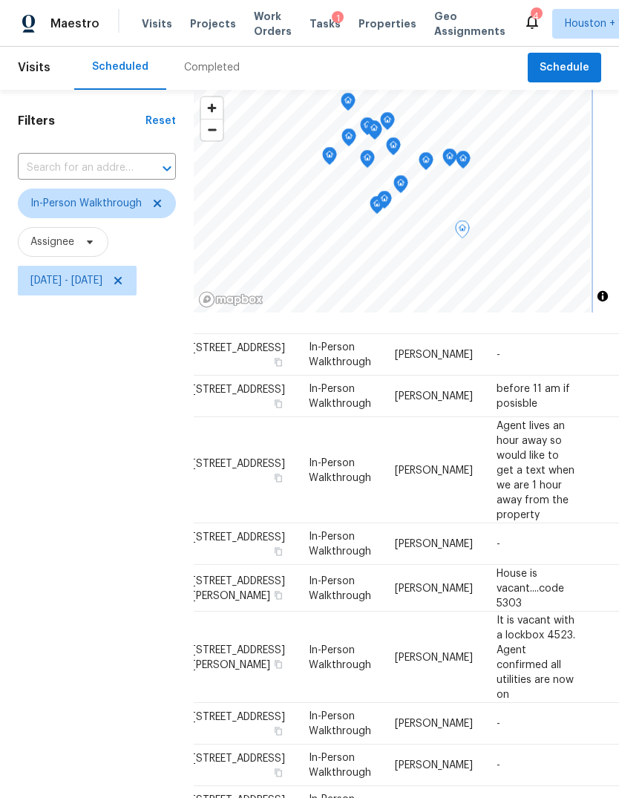
click at [433, 155] on icon "Map marker" at bounding box center [425, 161] width 13 height 17
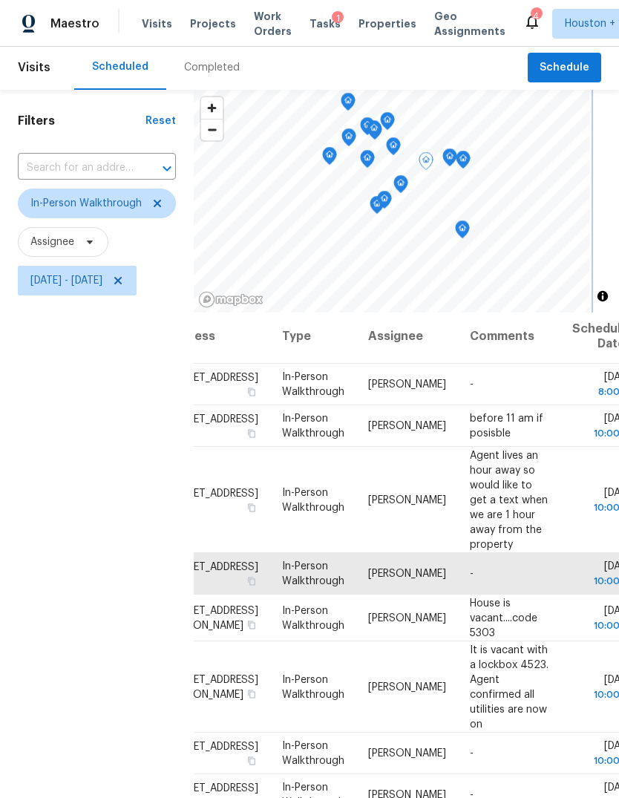
scroll to position [3, 47]
click at [0, 0] on icon at bounding box center [0, 0] width 0 height 0
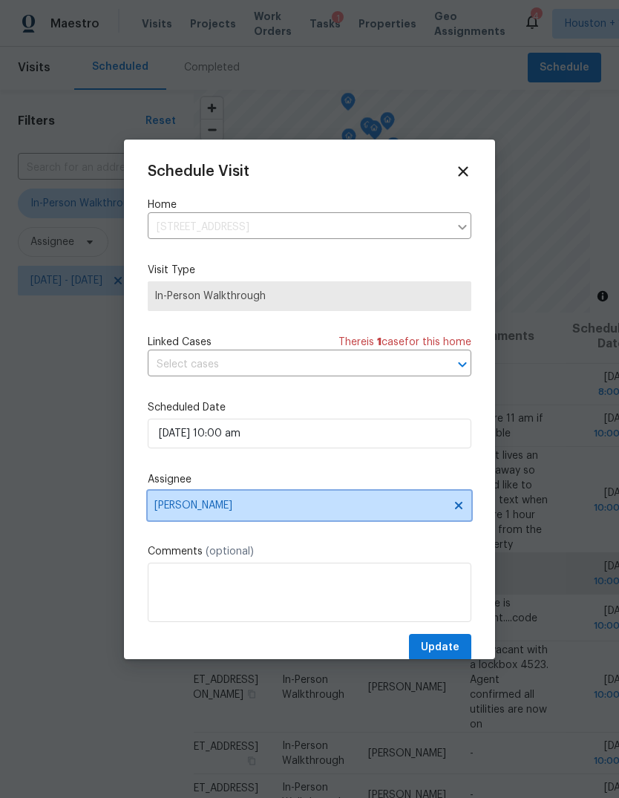
click at [391, 494] on span "[PERSON_NAME]" at bounding box center [310, 506] width 324 height 30
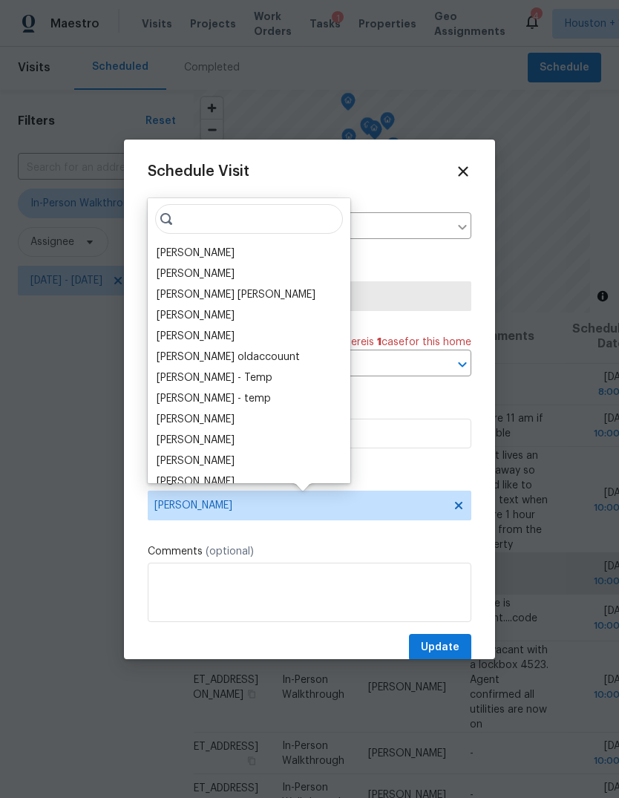
click at [208, 257] on div "[PERSON_NAME]" at bounding box center [196, 253] width 78 height 15
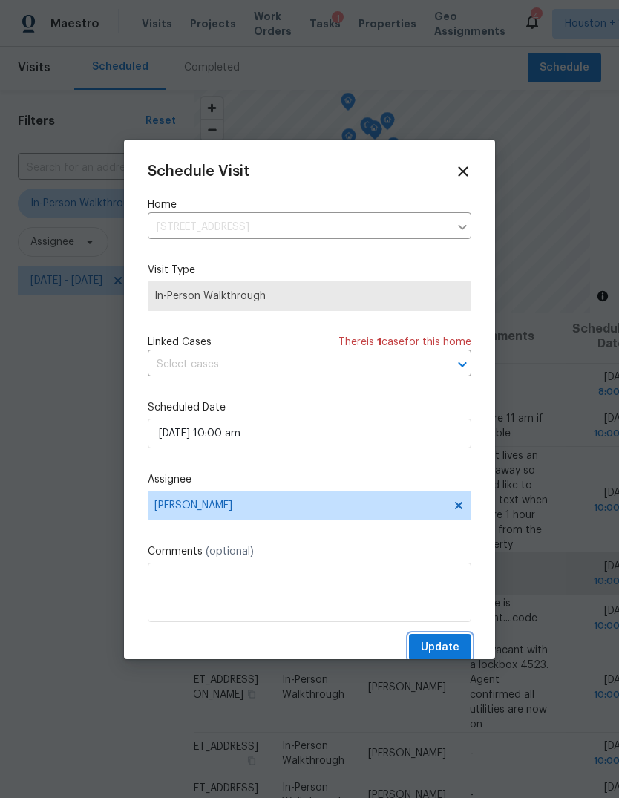
click at [442, 644] on span "Update" at bounding box center [440, 647] width 39 height 19
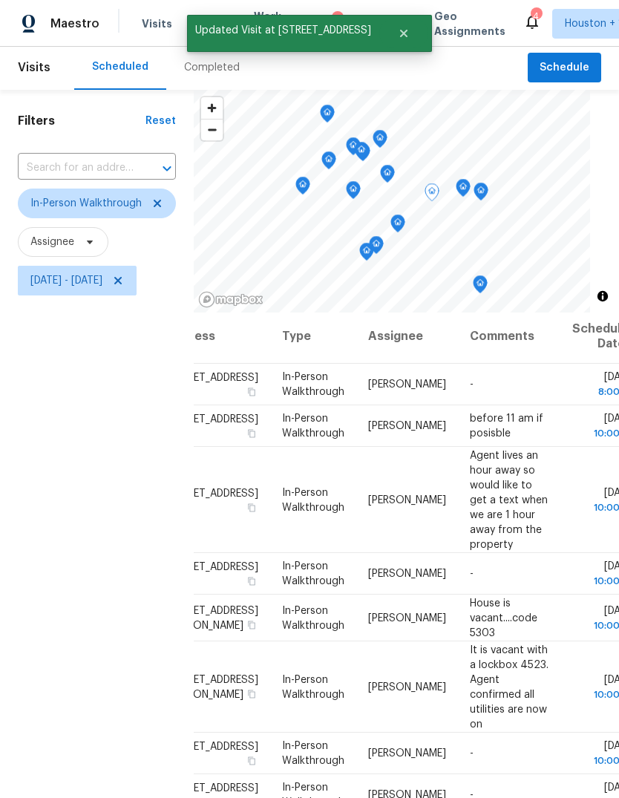
click at [488, 195] on icon "Map marker" at bounding box center [480, 191] width 13 height 17
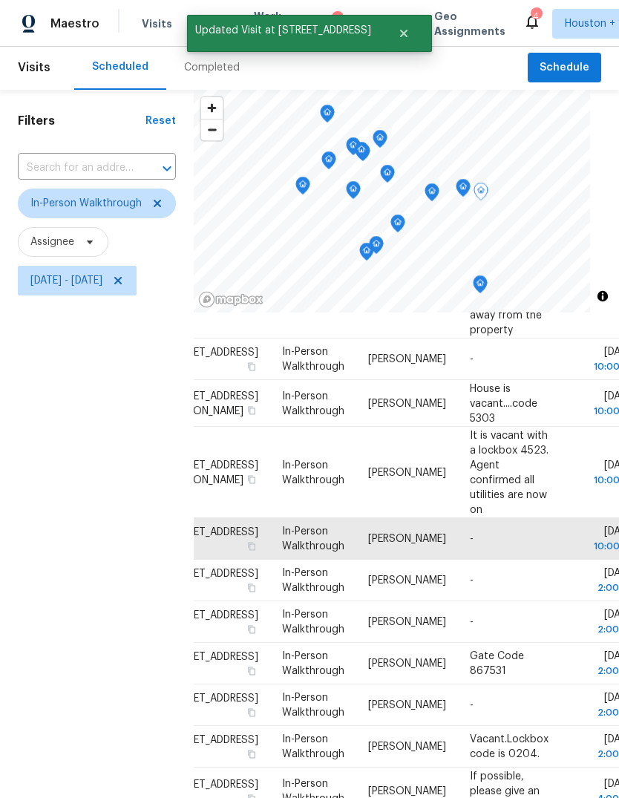
scroll to position [458, 47]
click at [83, 550] on div "Filters Reset ​ In-Person Walkthrough Assignee [DATE] - [DATE]" at bounding box center [97, 520] width 194 height 861
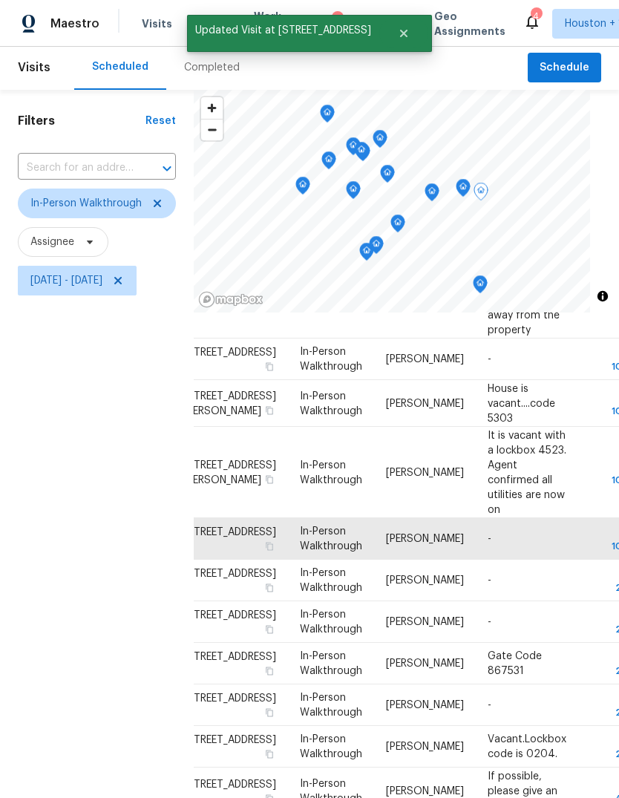
scroll to position [434, 29]
click at [464, 187] on icon "Map marker" at bounding box center [463, 188] width 1 height 2
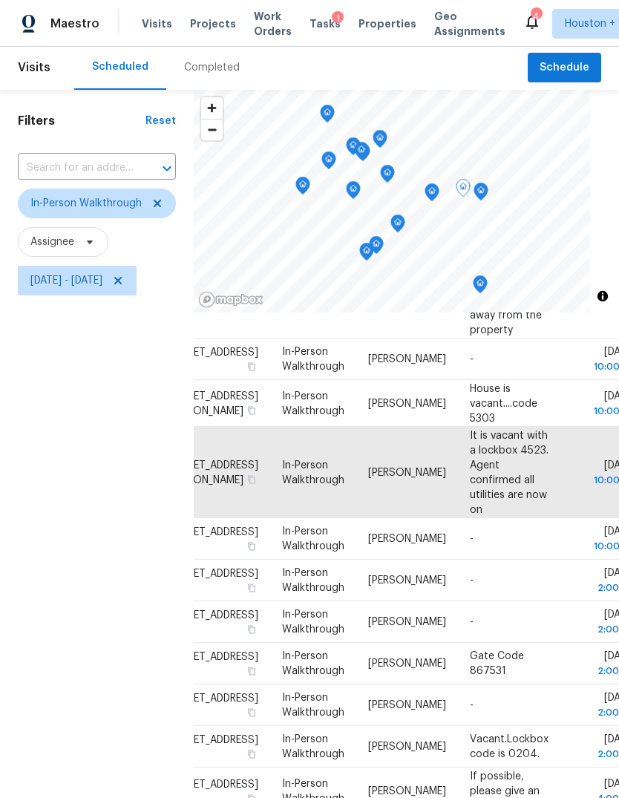
scroll to position [296, 47]
click at [0, 0] on icon at bounding box center [0, 0] width 0 height 0
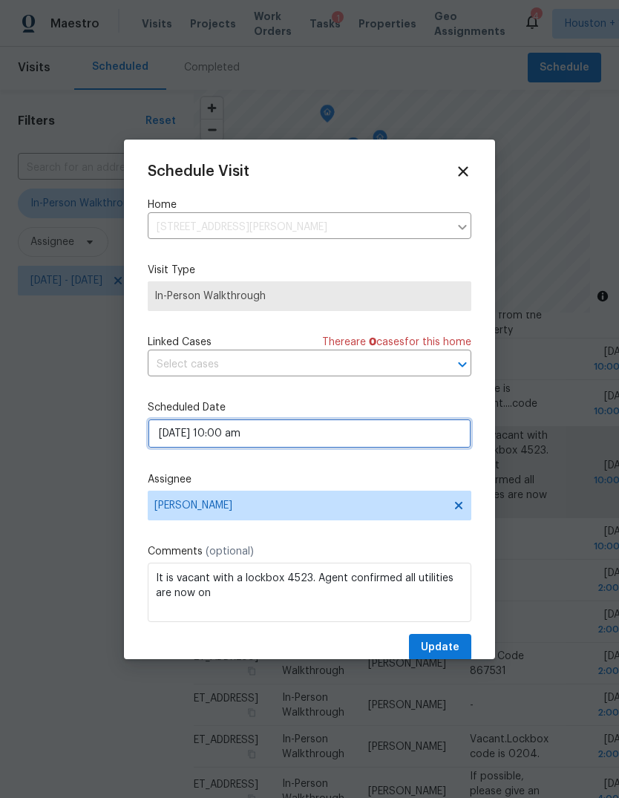
click at [397, 441] on input "[DATE] 10:00 am" at bounding box center [310, 434] width 324 height 30
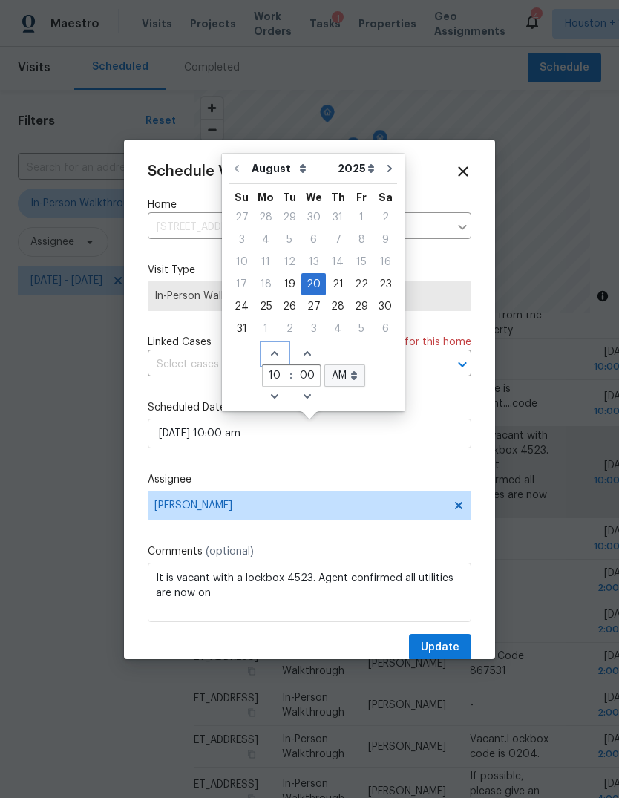
click at [269, 347] on icon "Increase hours (12hr clock)" at bounding box center [275, 353] width 12 height 12
type input "[DATE] 11:00 am"
type input "11"
click at [269, 347] on icon "Increase hours (12hr clock)" at bounding box center [275, 353] width 12 height 12
type input "[DATE] 12:00 am"
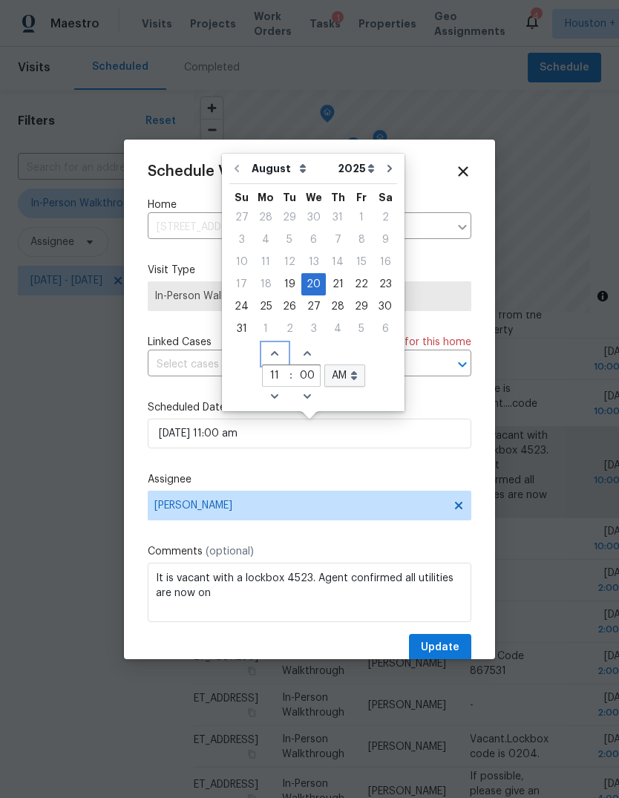
type input "12"
click at [273, 351] on icon "Increase hours (12hr clock)" at bounding box center [275, 353] width 12 height 12
type input "[DATE] 1:00 am"
type input "1"
click at [272, 351] on icon "Increase hours (12hr clock)" at bounding box center [275, 353] width 12 height 12
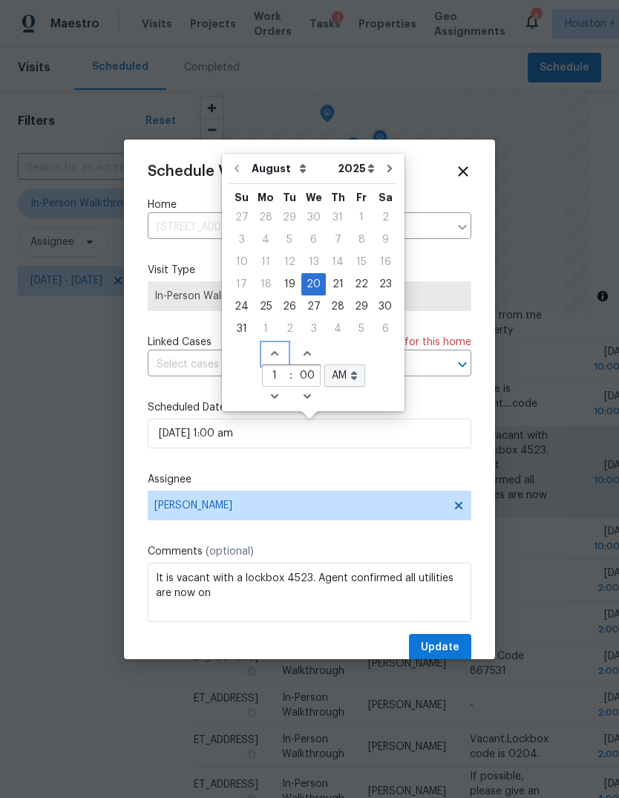
type input "[DATE] 2:00 am"
type input "2"
click at [339, 380] on select "AM PM" at bounding box center [344, 376] width 41 height 22
select select "pm"
type input "[DATE] 2:00 pm"
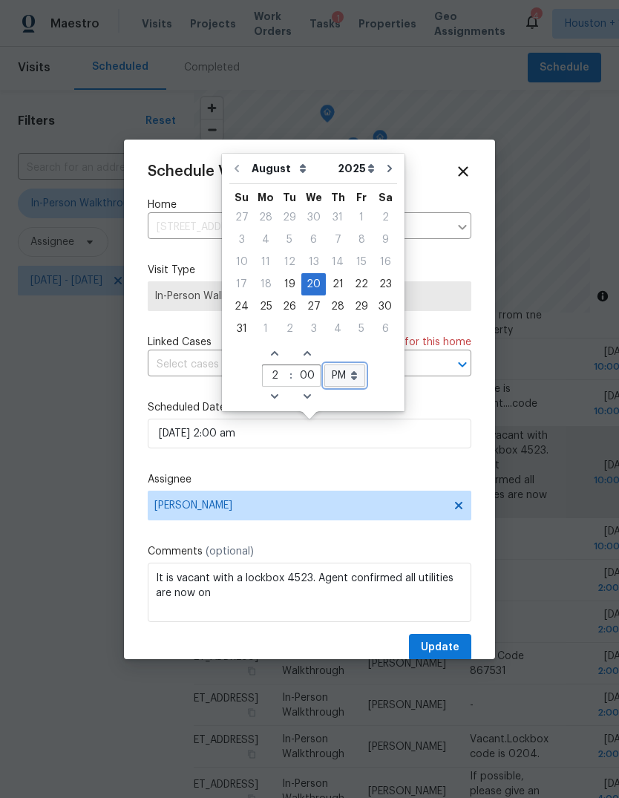
select select "pm"
click at [455, 655] on span "Update" at bounding box center [440, 647] width 39 height 19
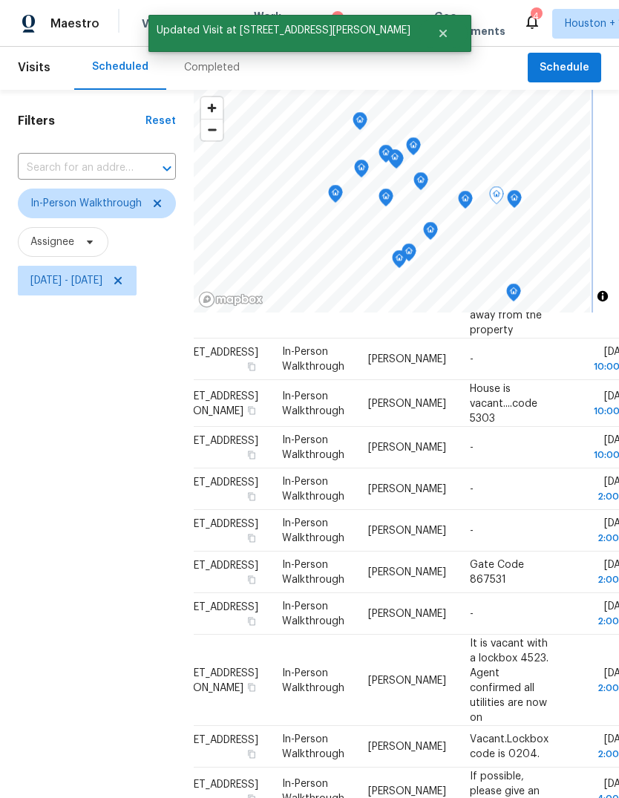
click at [428, 181] on icon "Map marker" at bounding box center [420, 181] width 13 height 17
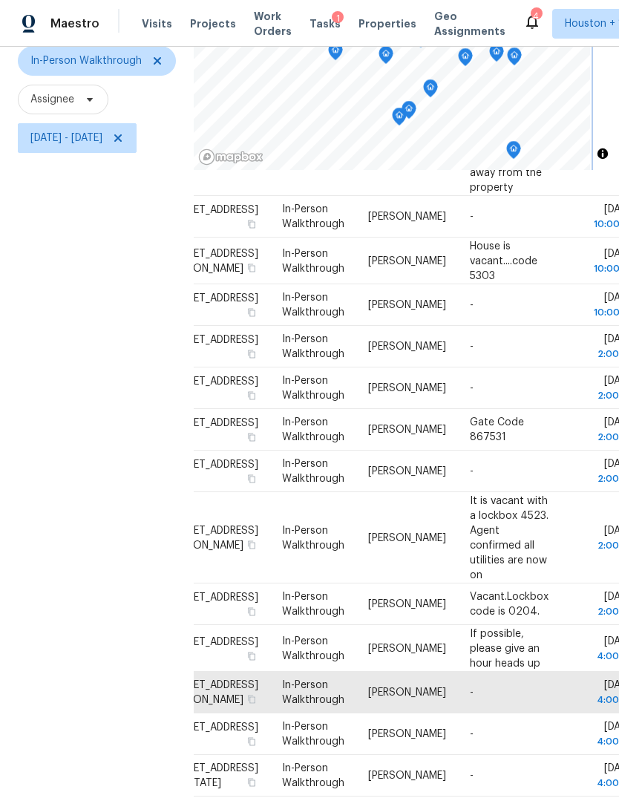
scroll to position [143, 0]
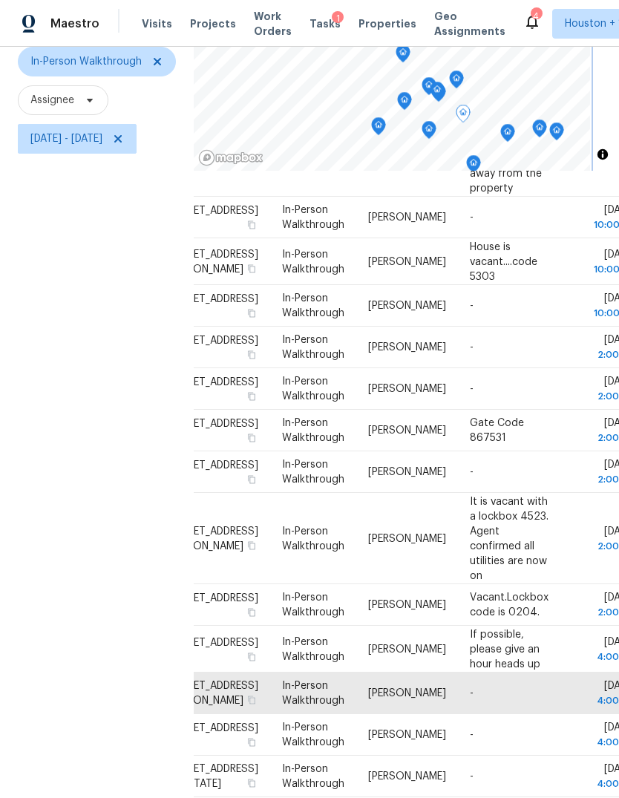
click at [457, 79] on icon "Map marker" at bounding box center [456, 80] width 1 height 2
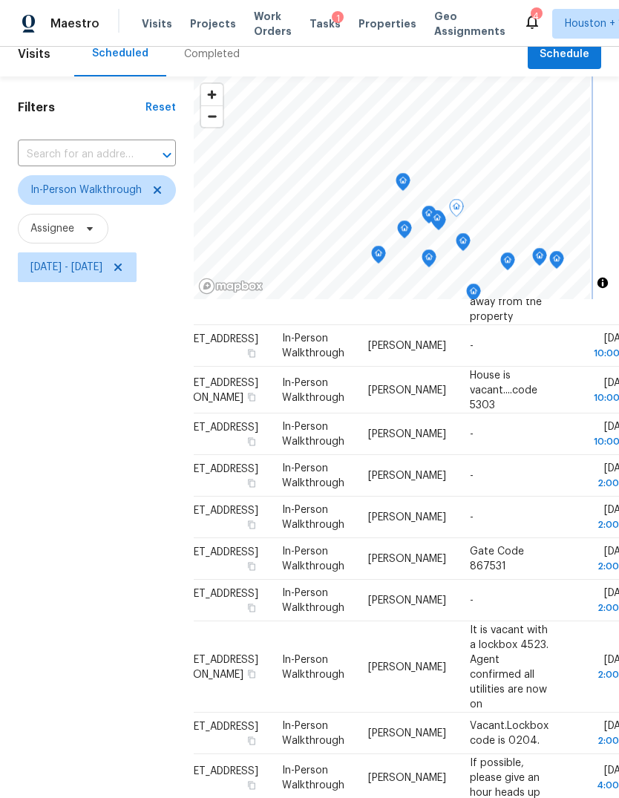
scroll to position [1, 0]
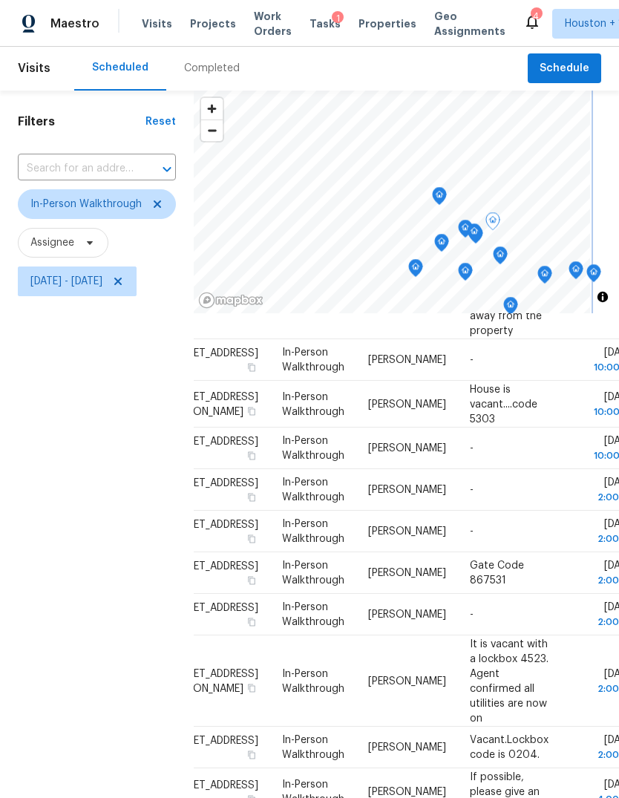
click at [447, 197] on icon "Map marker" at bounding box center [439, 196] width 15 height 19
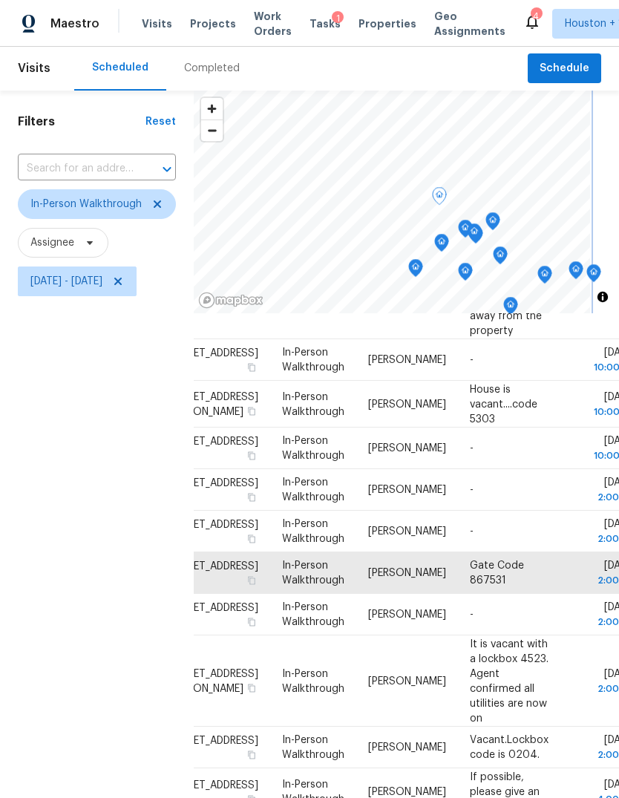
click at [481, 227] on icon "Map marker" at bounding box center [474, 232] width 13 height 17
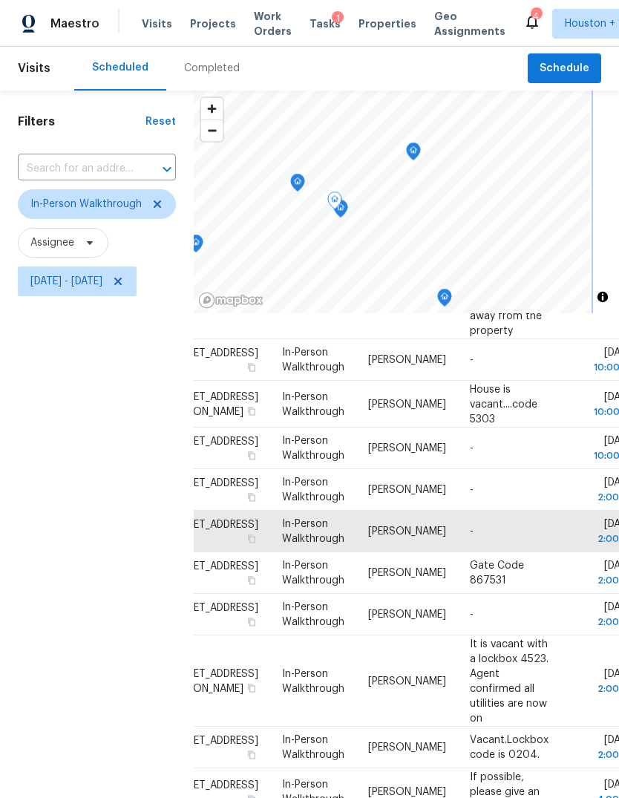
click at [348, 212] on icon "Map marker" at bounding box center [340, 209] width 15 height 19
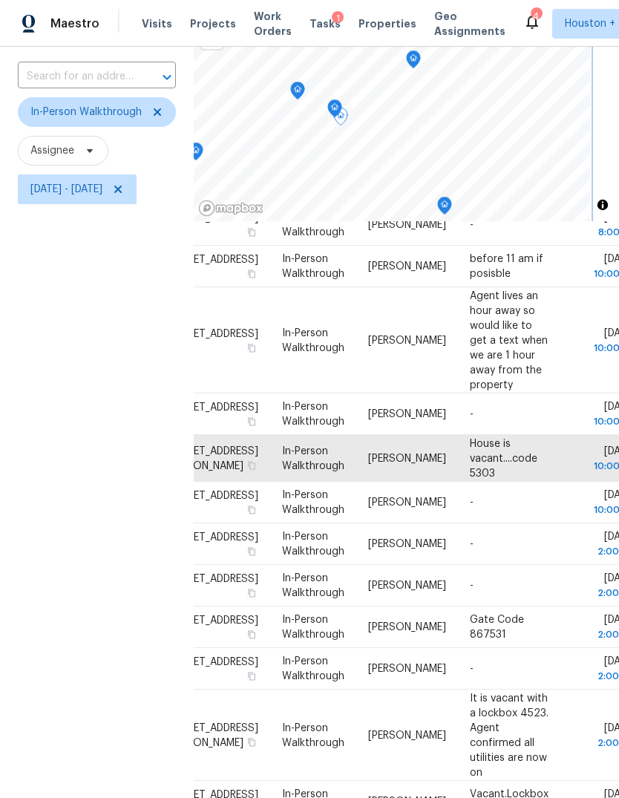
scroll to position [79, 0]
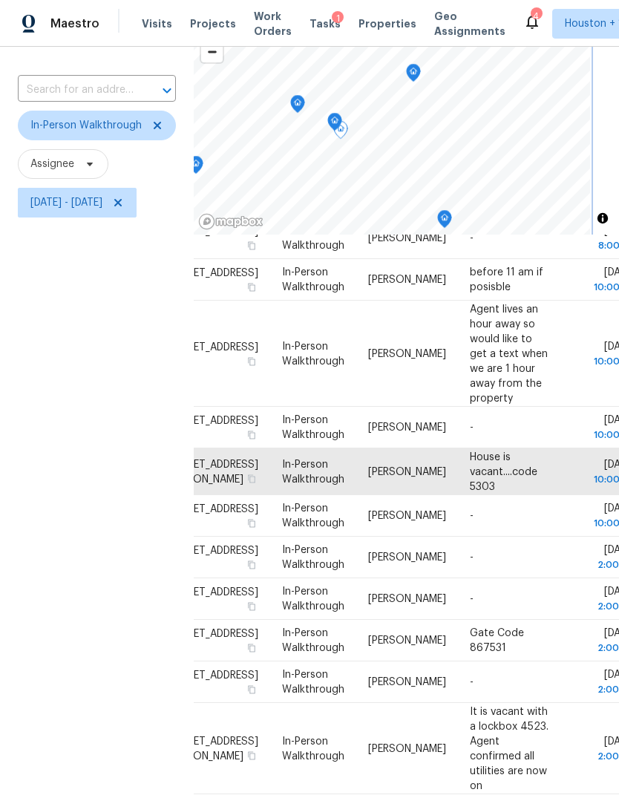
click at [305, 99] on icon "Map marker" at bounding box center [297, 104] width 15 height 19
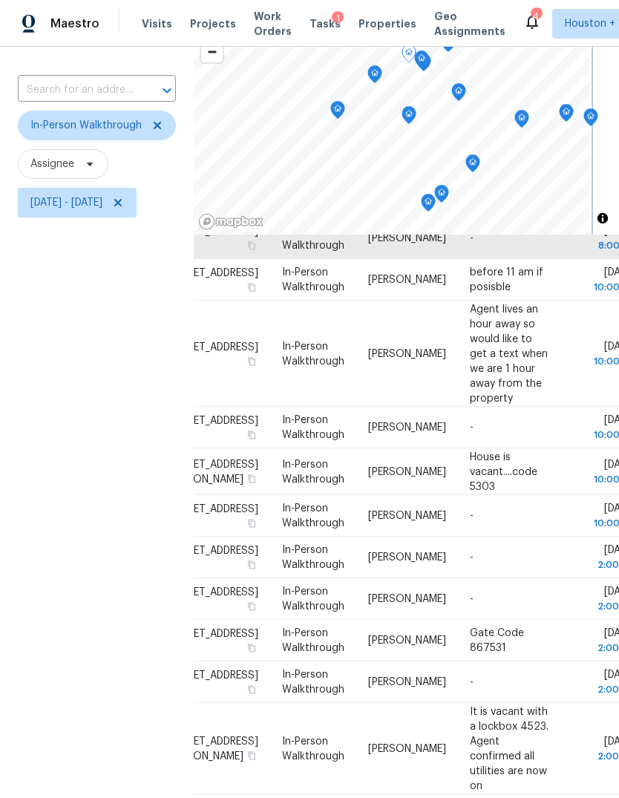
click at [379, 71] on icon "Map marker" at bounding box center [374, 72] width 7 height 4
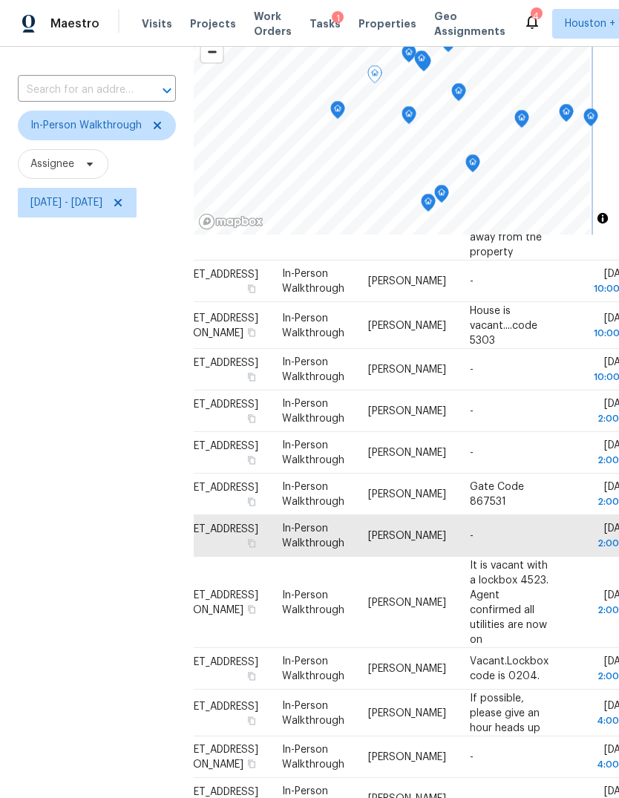
scroll to position [458, 47]
click at [416, 122] on icon "Map marker" at bounding box center [408, 115] width 13 height 17
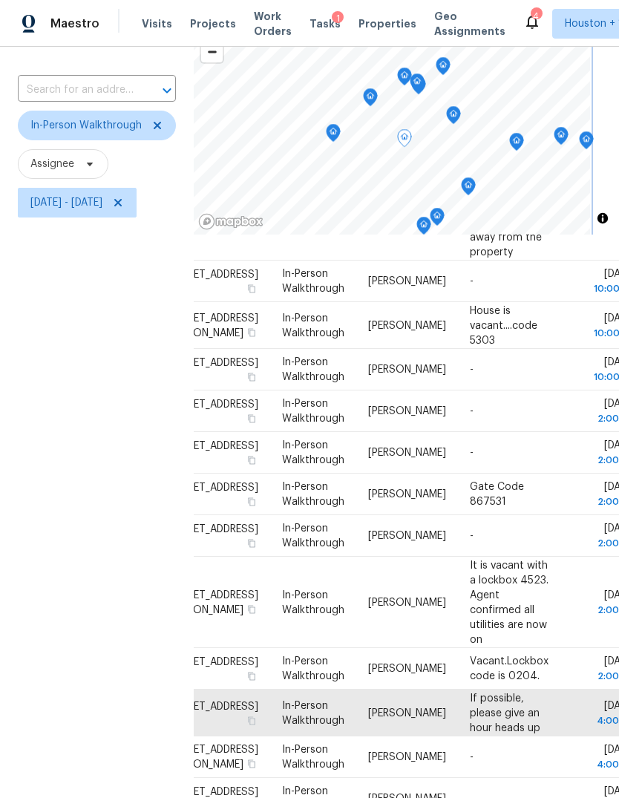
click at [336, 132] on icon "Map marker" at bounding box center [333, 133] width 4 height 4
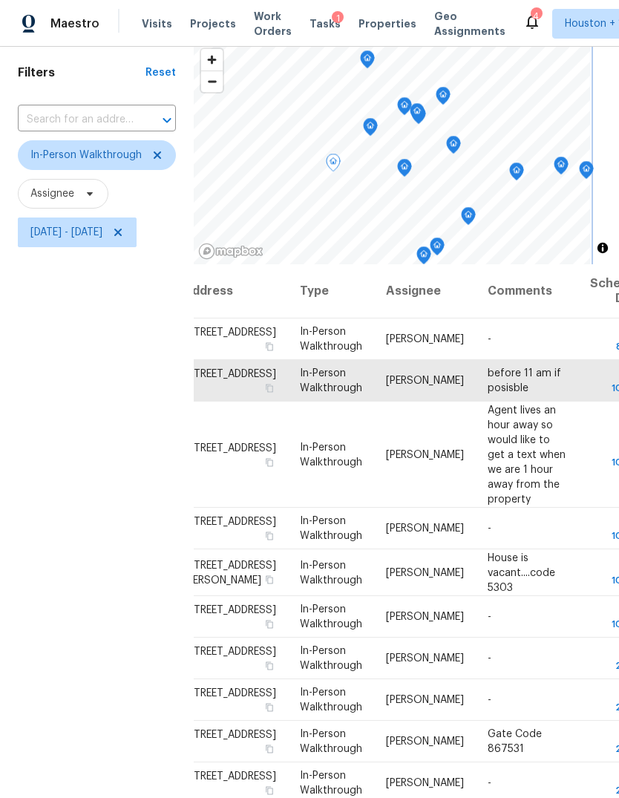
scroll to position [49, 0]
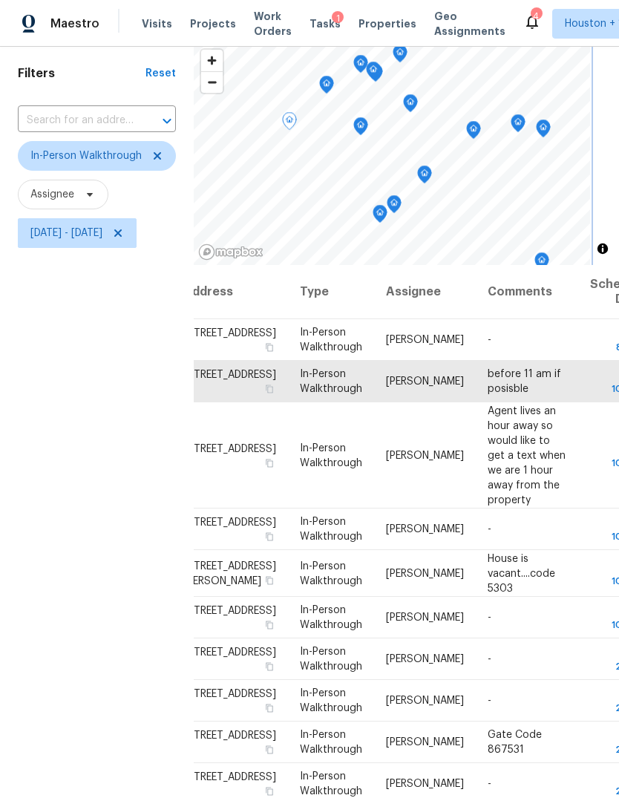
click at [431, 175] on icon "Map marker" at bounding box center [424, 174] width 13 height 17
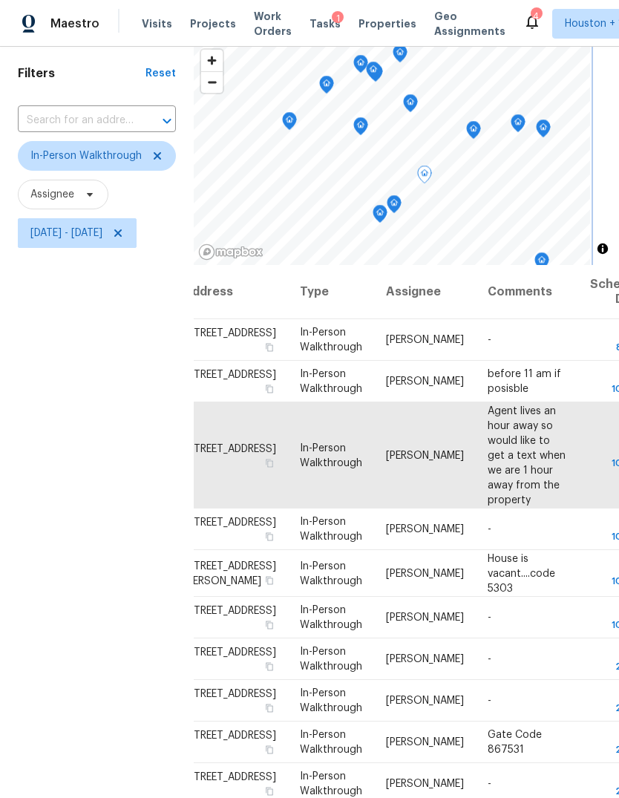
click at [368, 131] on icon "Map marker" at bounding box center [360, 126] width 15 height 19
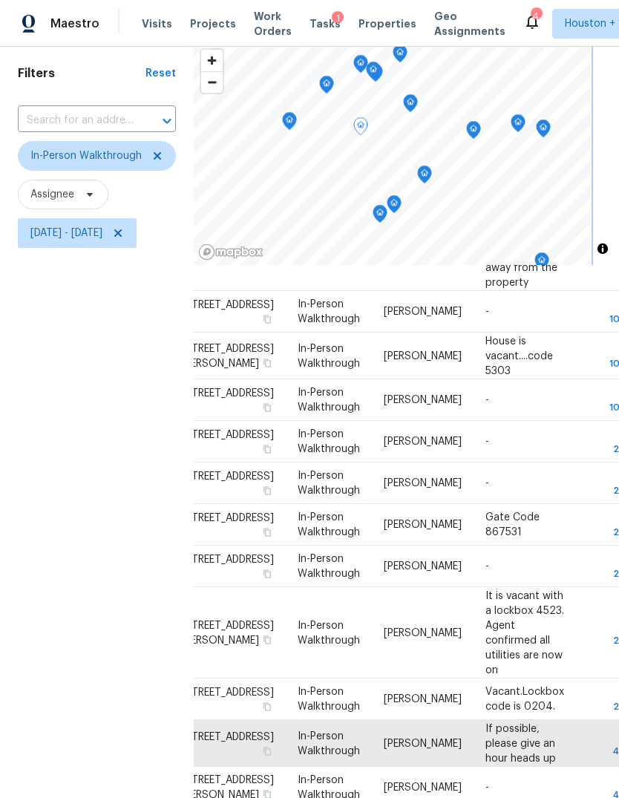
scroll to position [458, 31]
click at [431, 174] on icon "Map marker" at bounding box center [424, 174] width 13 height 17
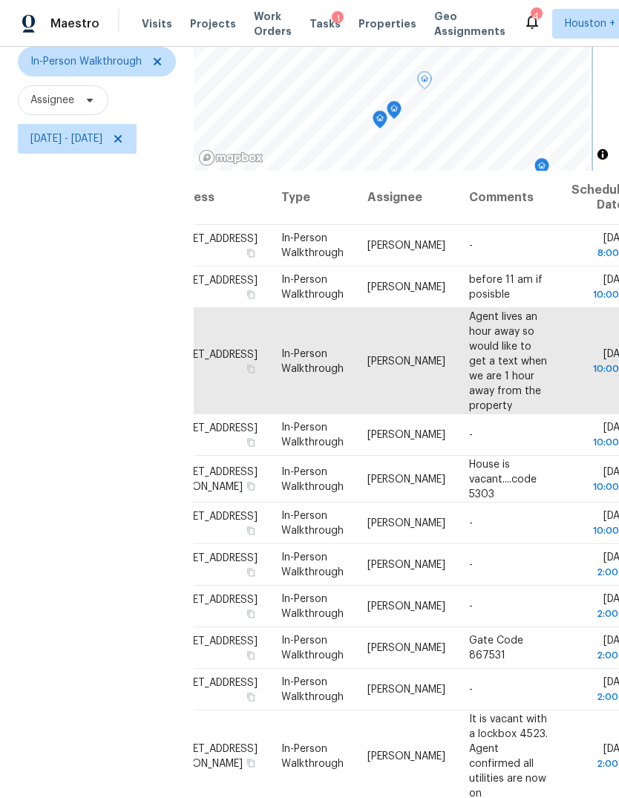
scroll to position [0, 47]
click at [387, 122] on icon "Map marker" at bounding box center [379, 119] width 13 height 17
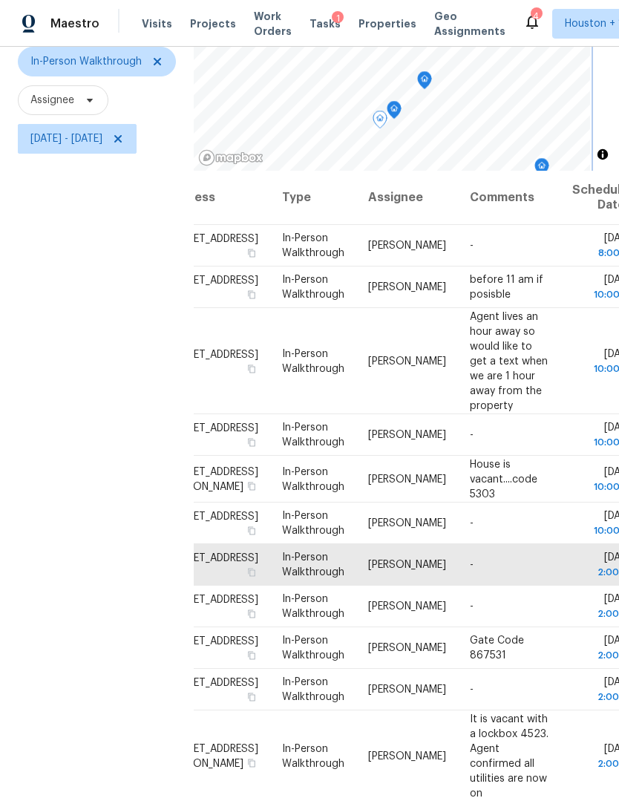
click at [401, 114] on icon "Map marker" at bounding box center [394, 110] width 13 height 17
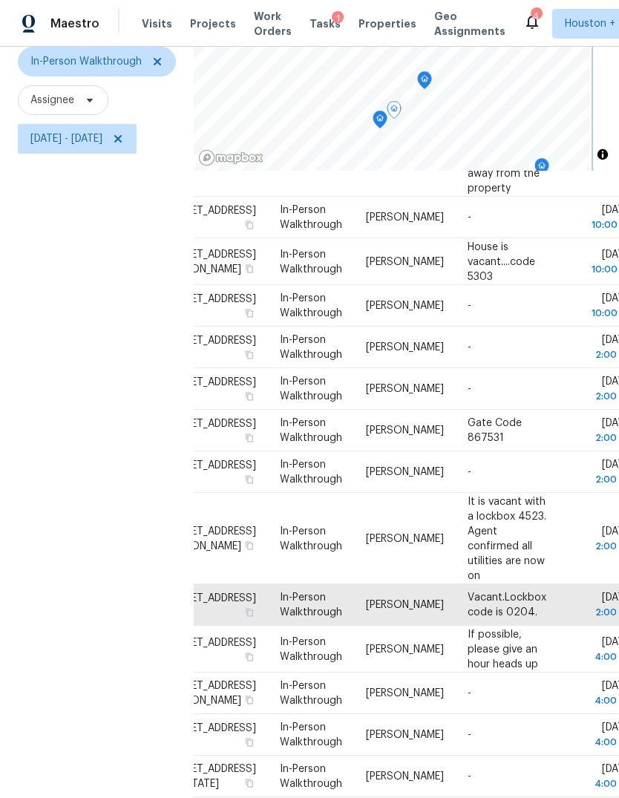
scroll to position [336, 47]
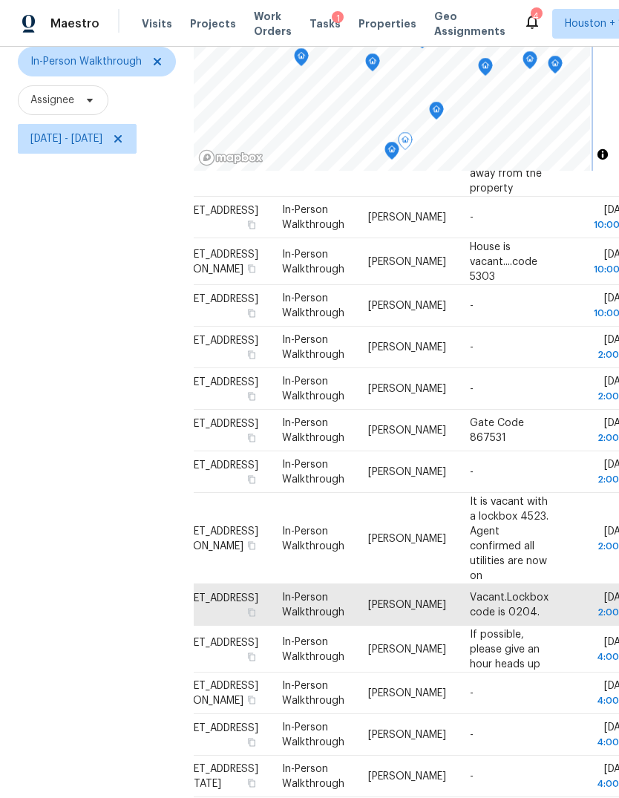
click at [444, 103] on icon "Map marker" at bounding box center [436, 111] width 15 height 19
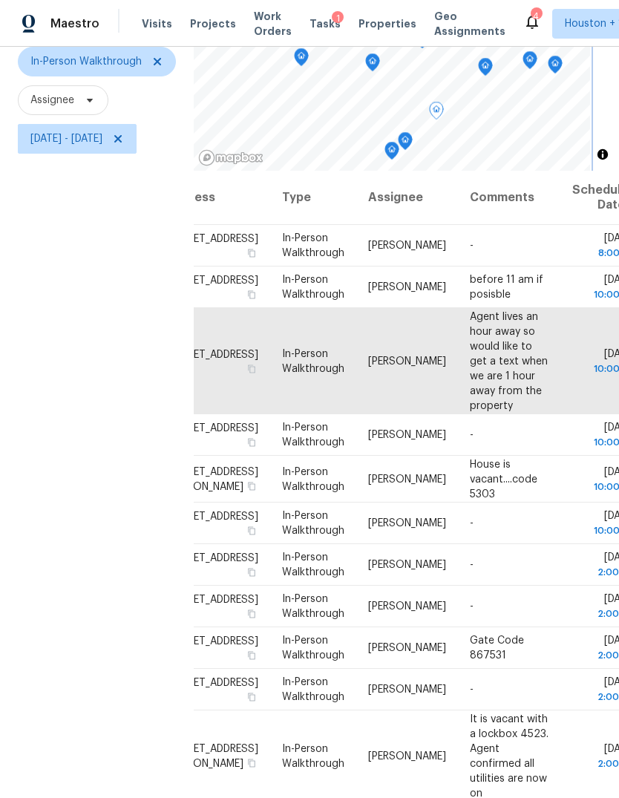
scroll to position [0, 47]
click at [0, 0] on icon at bounding box center [0, 0] width 0 height 0
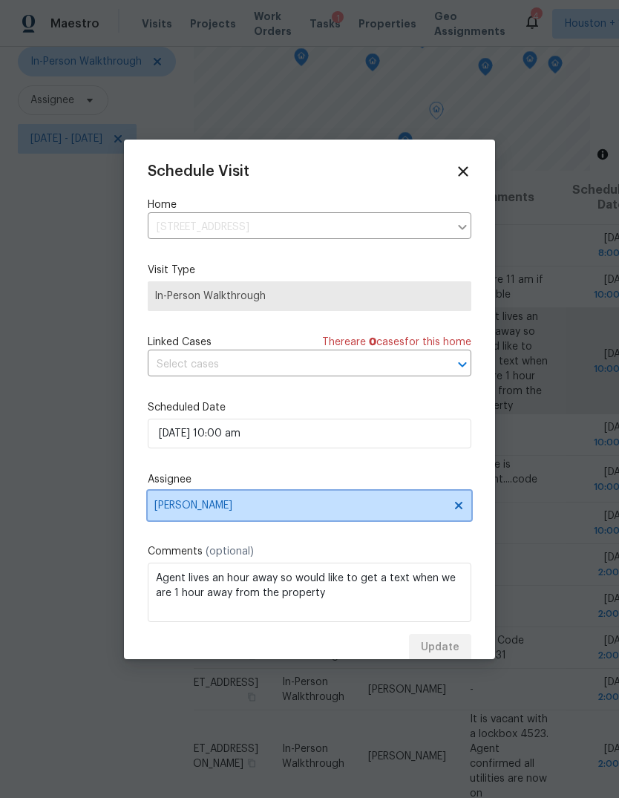
click at [189, 503] on span "[PERSON_NAME]" at bounding box center [299, 506] width 291 height 12
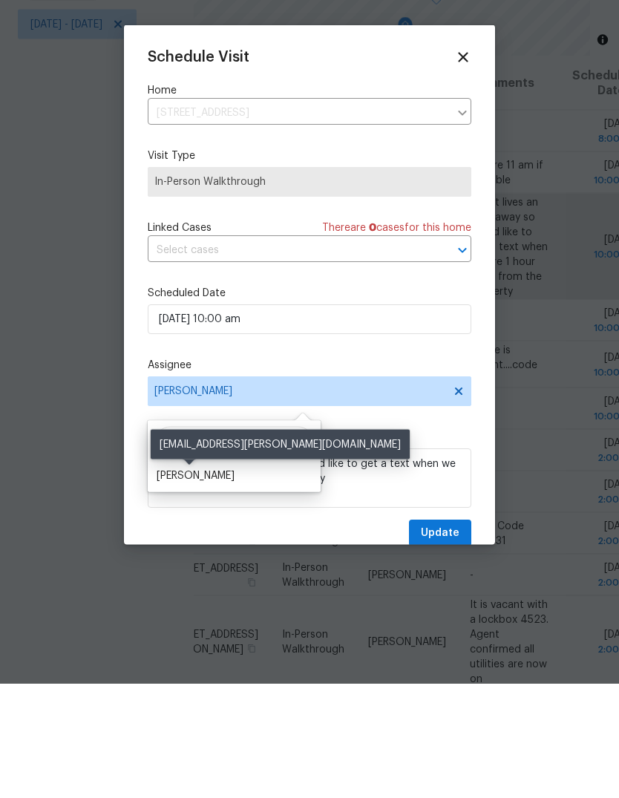
type input "Nav"
click at [216, 583] on div "[PERSON_NAME]" at bounding box center [196, 590] width 78 height 15
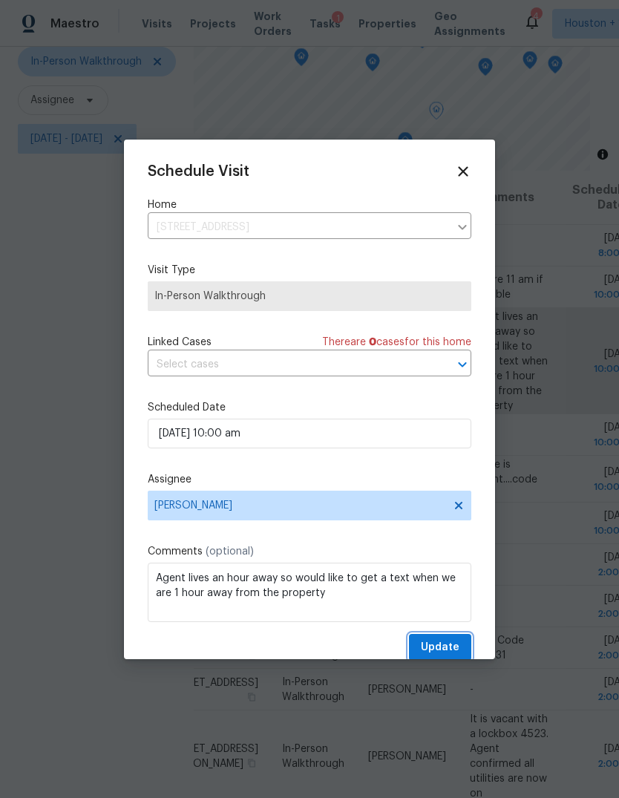
click at [453, 644] on span "Update" at bounding box center [440, 647] width 39 height 19
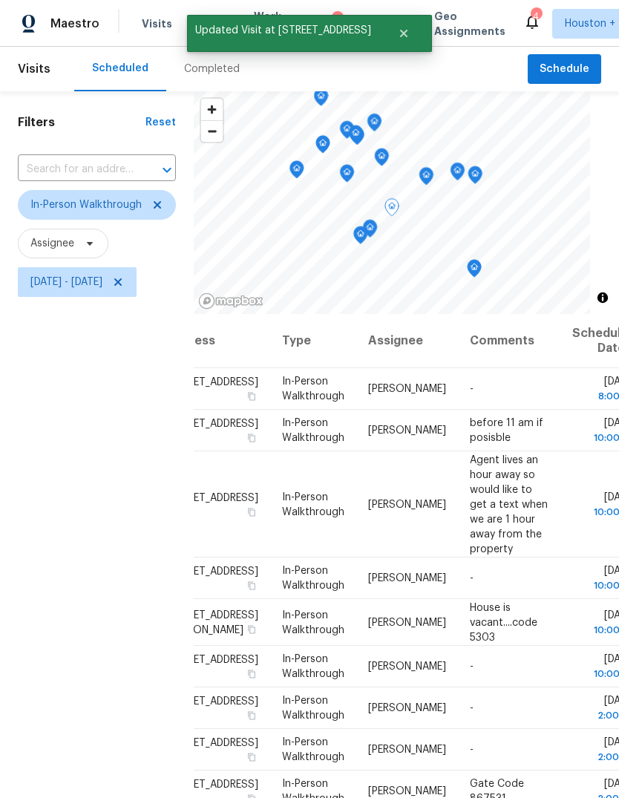
scroll to position [0, 0]
